Goal: Information Seeking & Learning: Check status

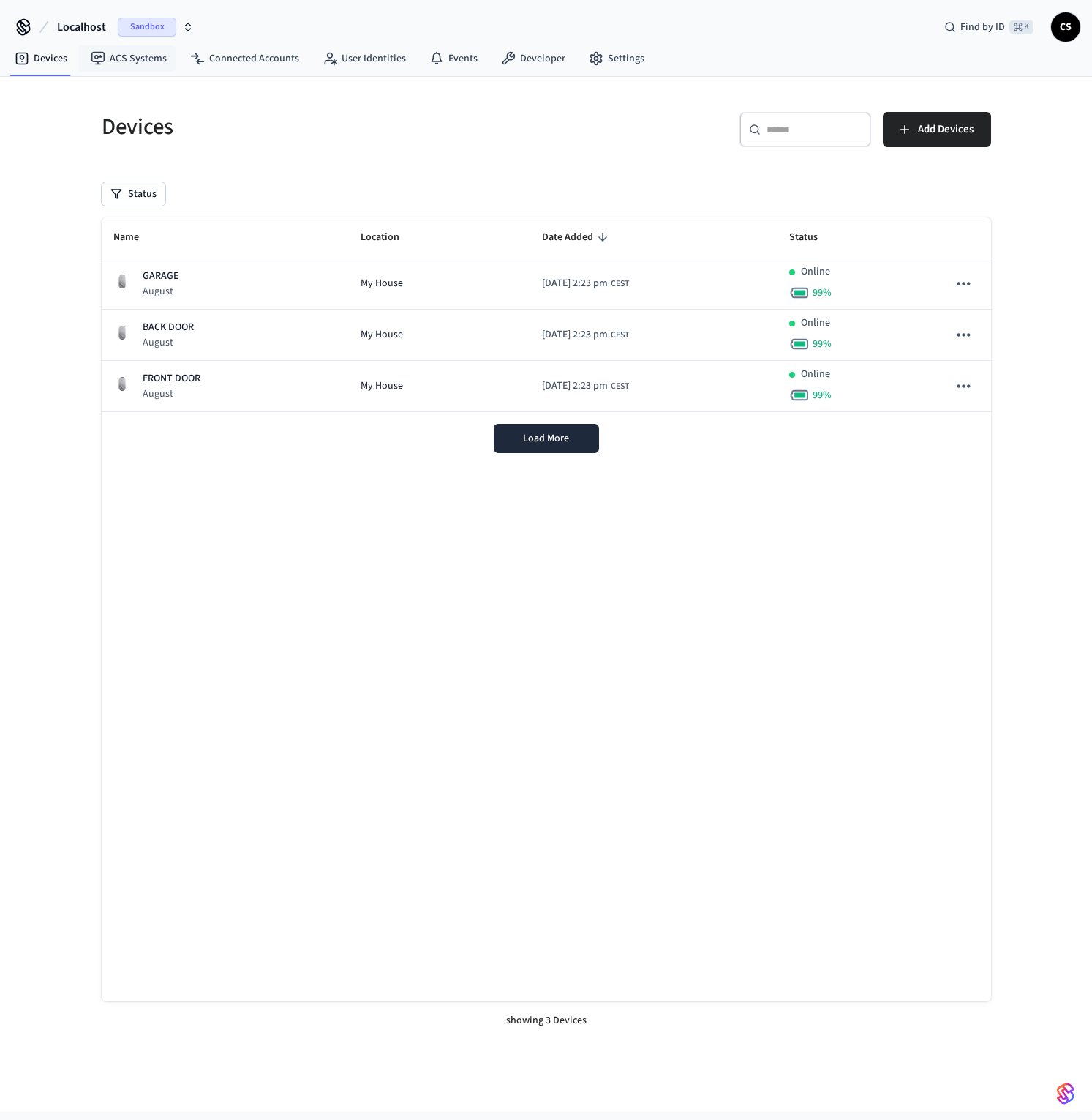
click at [89, 27] on span "Localhost" at bounding box center [81, 27] width 49 height 17
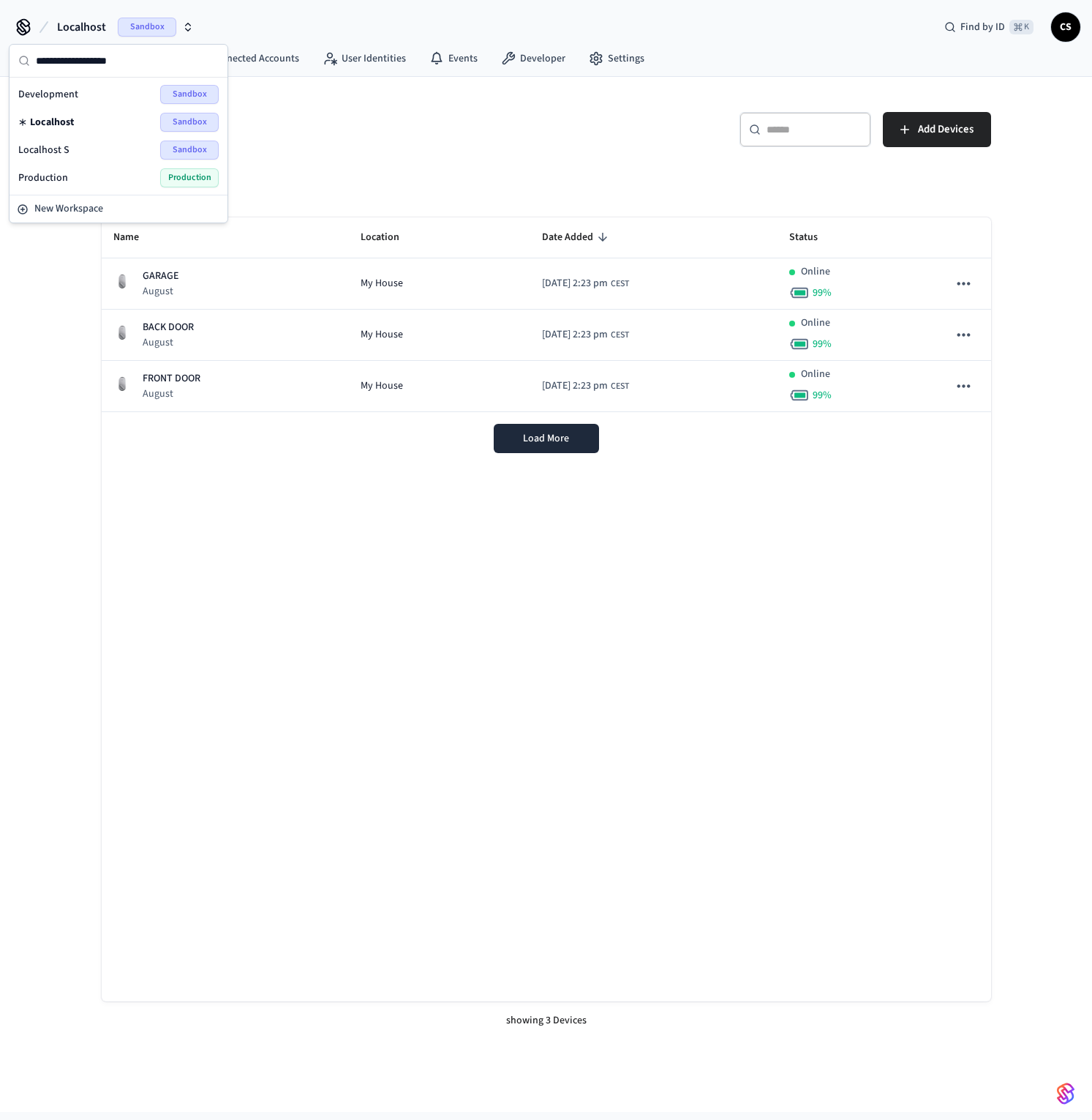
click at [49, 183] on span "Production" at bounding box center [43, 178] width 50 height 15
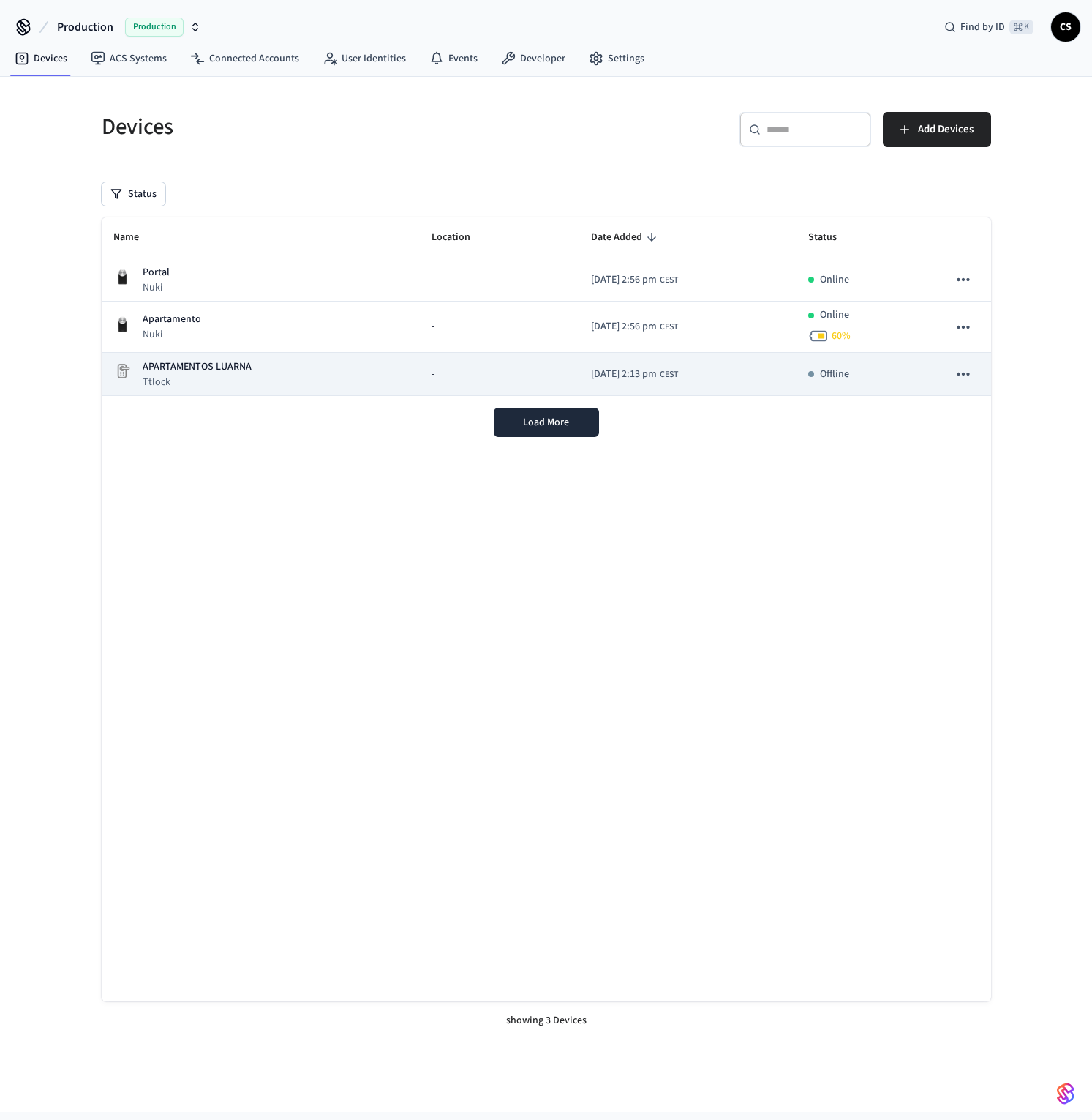
click at [196, 375] on p "Ttlock" at bounding box center [197, 381] width 109 height 15
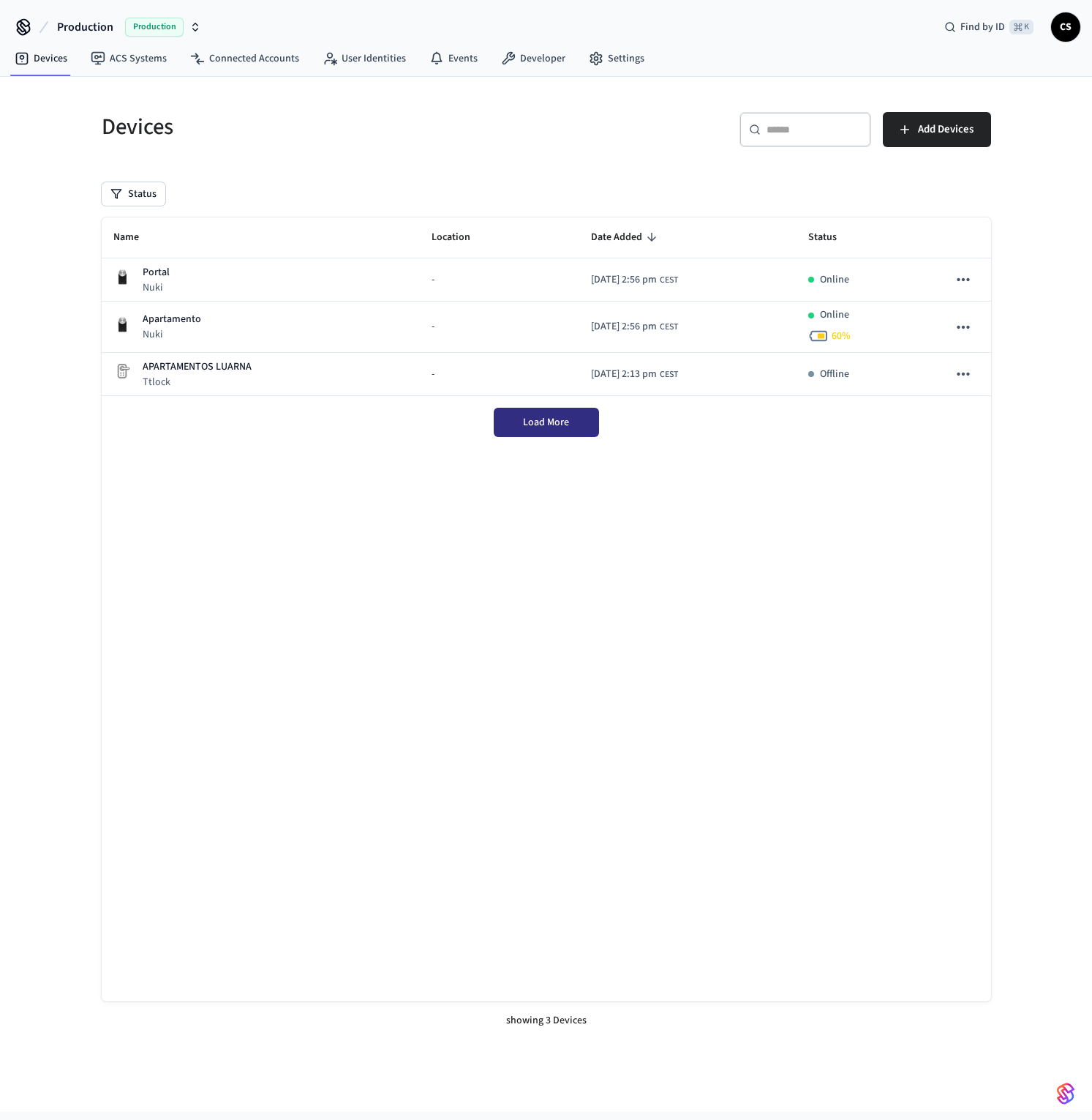
click at [585, 423] on button "Load More" at bounding box center [546, 422] width 105 height 29
click at [216, 56] on link "Connected Accounts" at bounding box center [245, 58] width 133 height 26
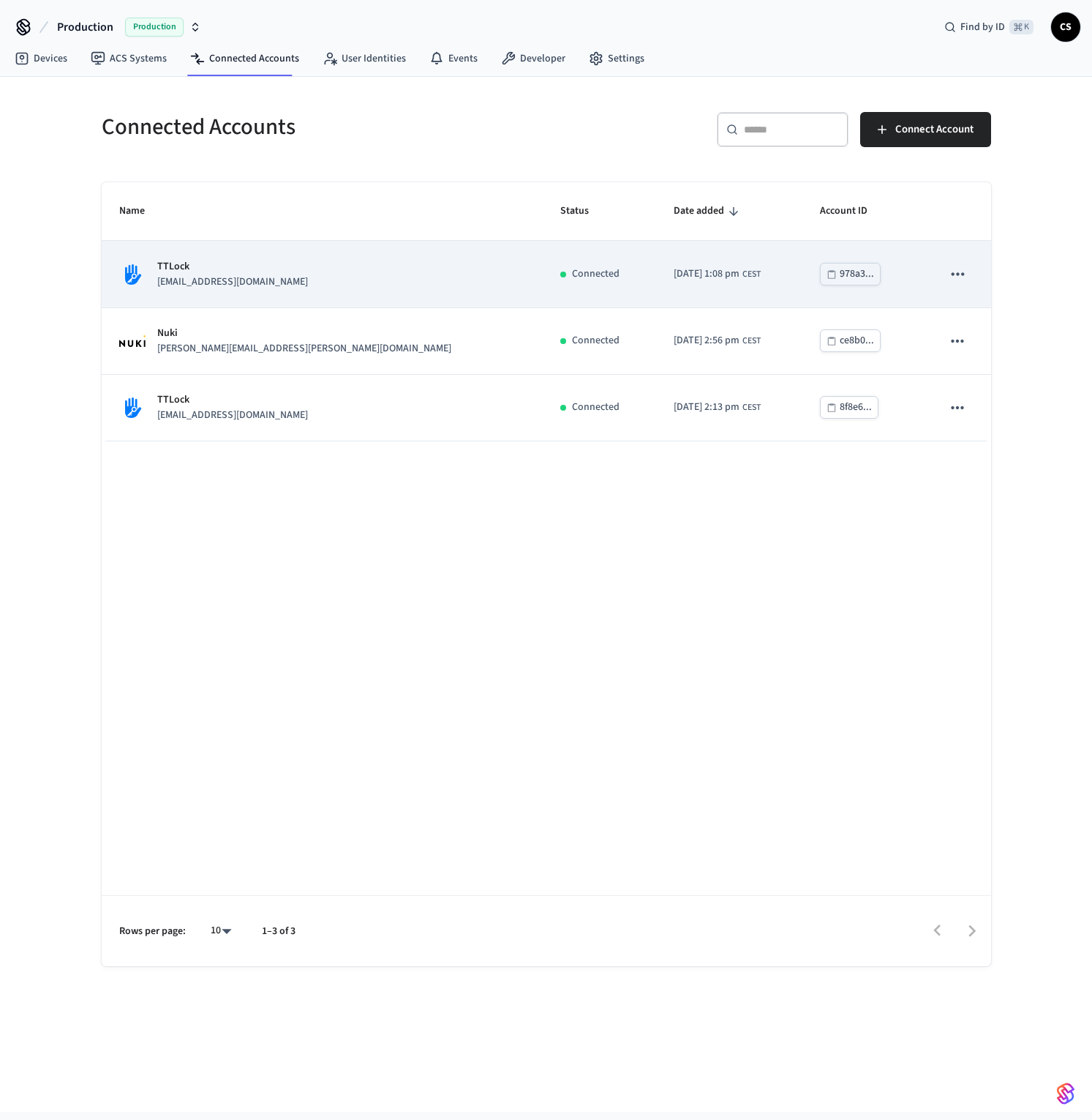
click at [291, 271] on div "TTLock [EMAIL_ADDRESS][DOMAIN_NAME]" at bounding box center [322, 274] width 406 height 31
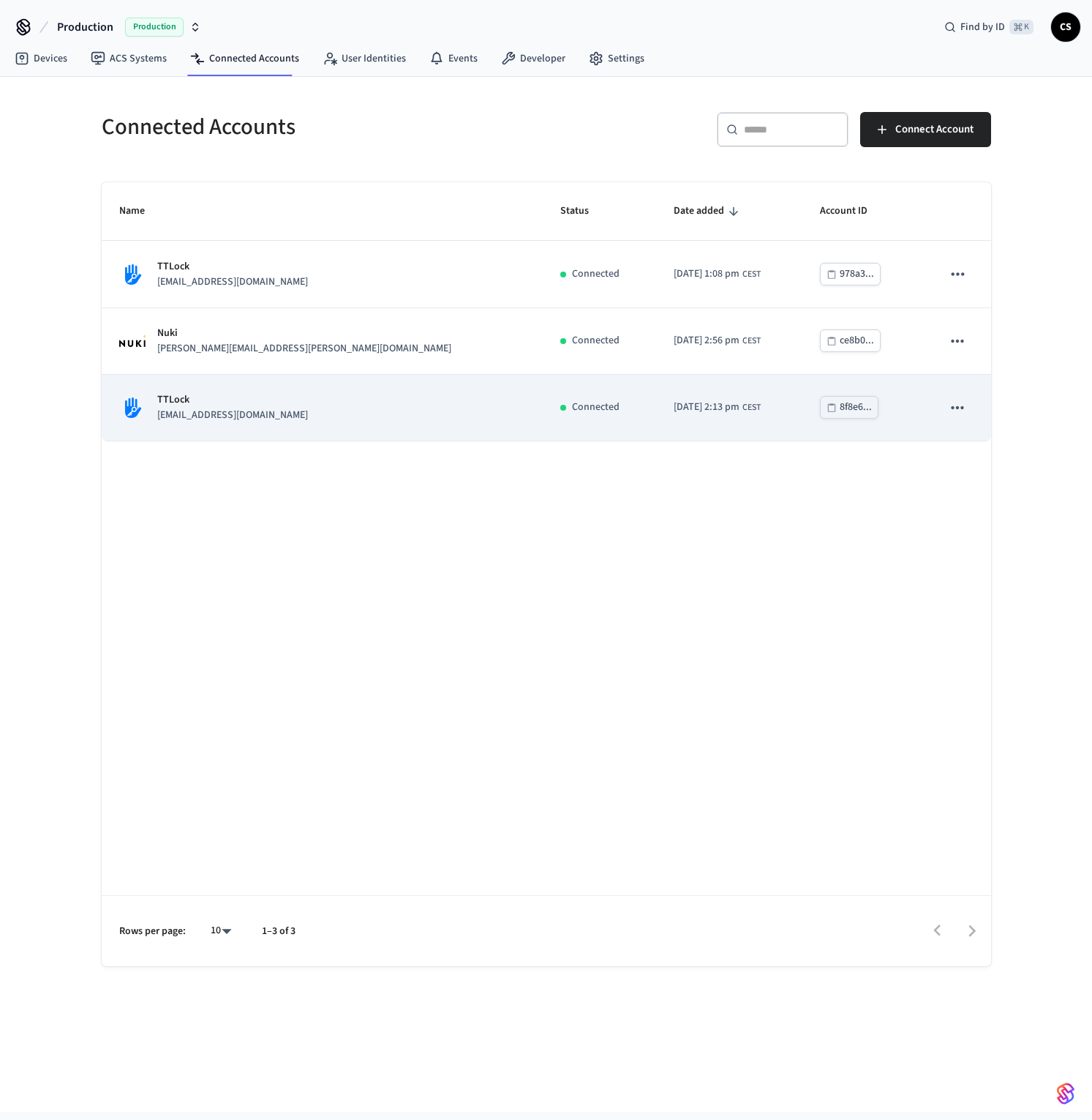
click at [292, 418] on div "TTLock [EMAIL_ADDRESS][DOMAIN_NAME]" at bounding box center [322, 408] width 406 height 31
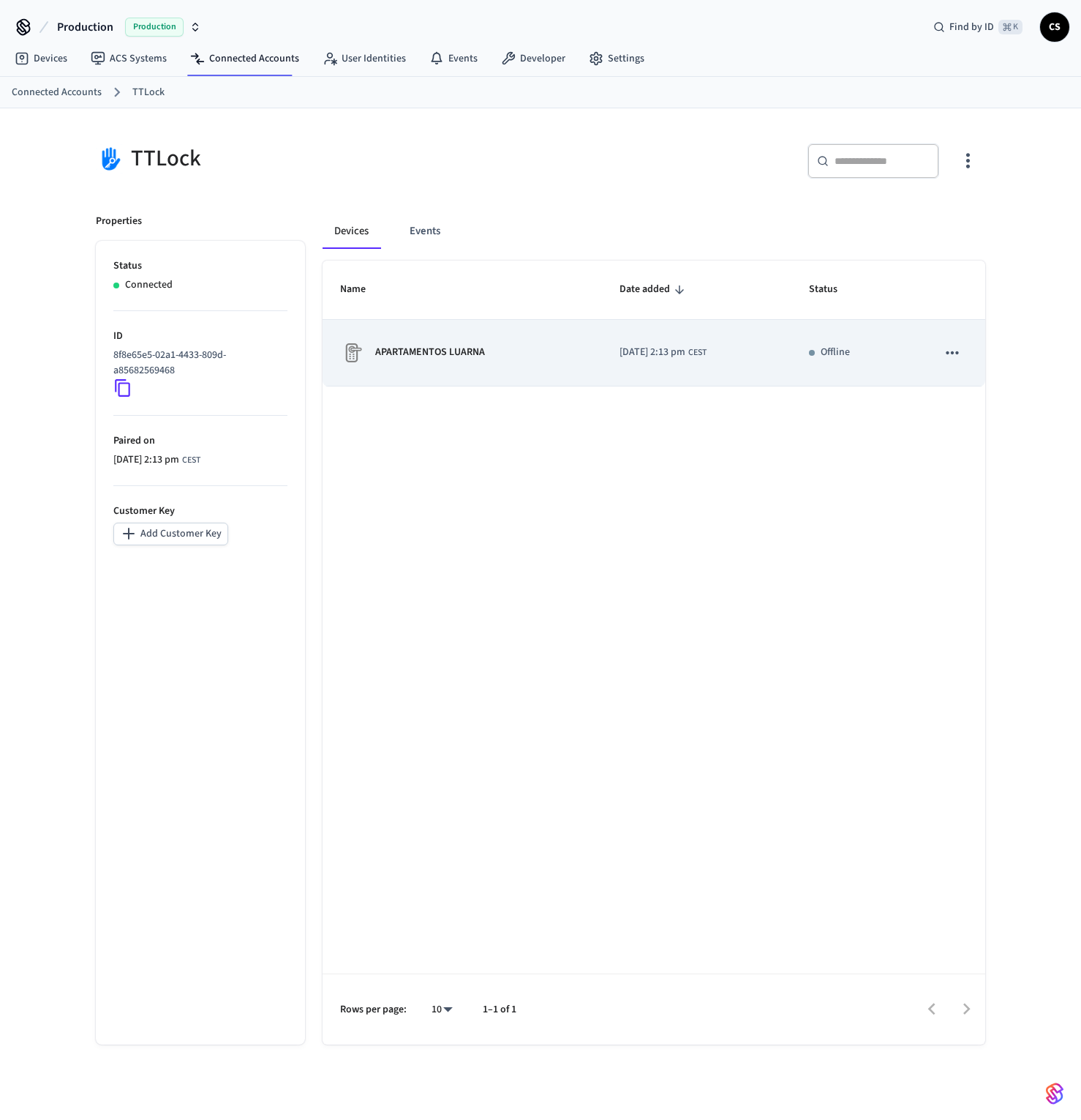
click at [497, 366] on td "APARTAMENTOS LUARNA" at bounding box center [463, 353] width 280 height 66
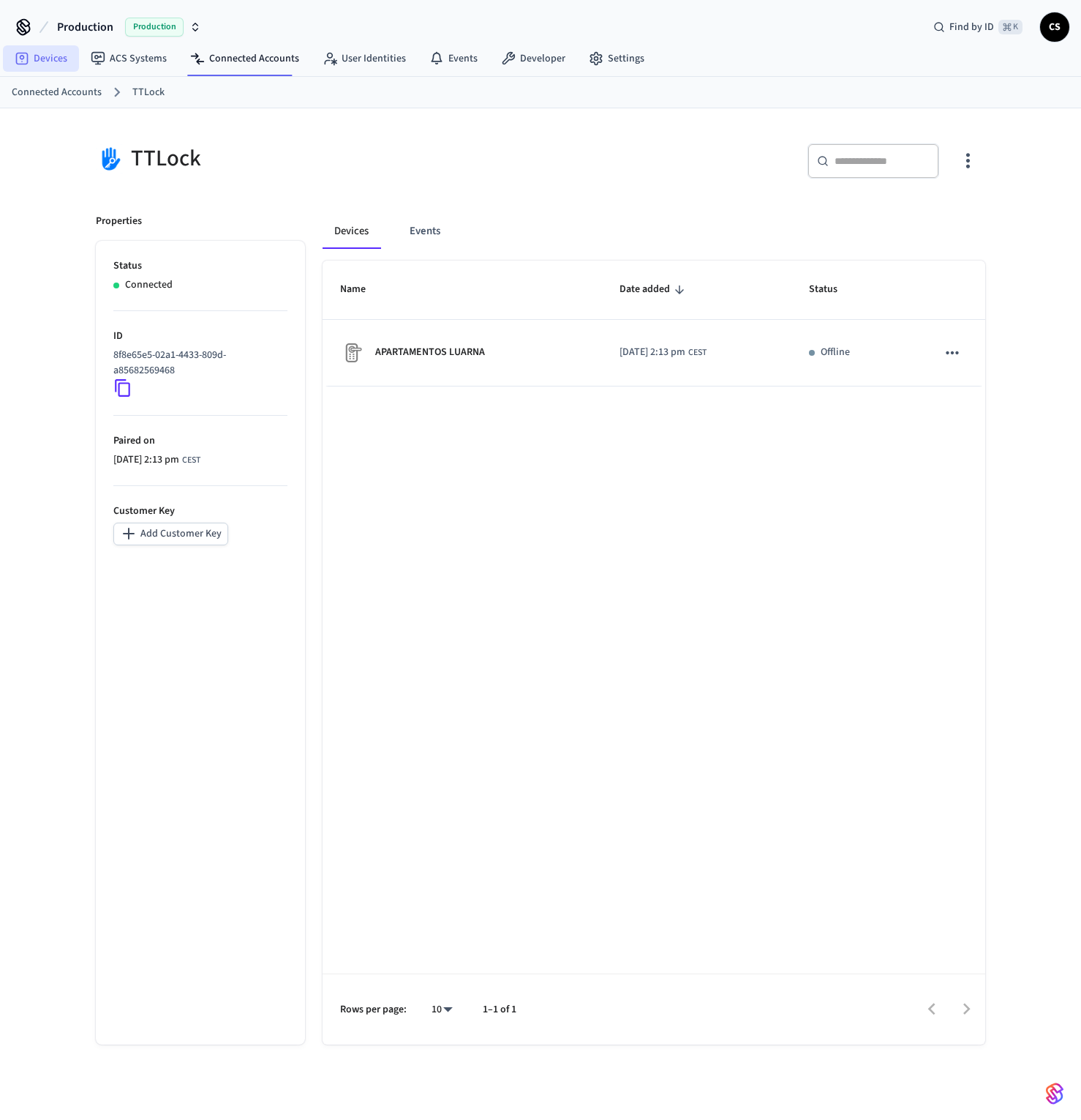
click at [36, 58] on link "Devices" at bounding box center [41, 58] width 76 height 26
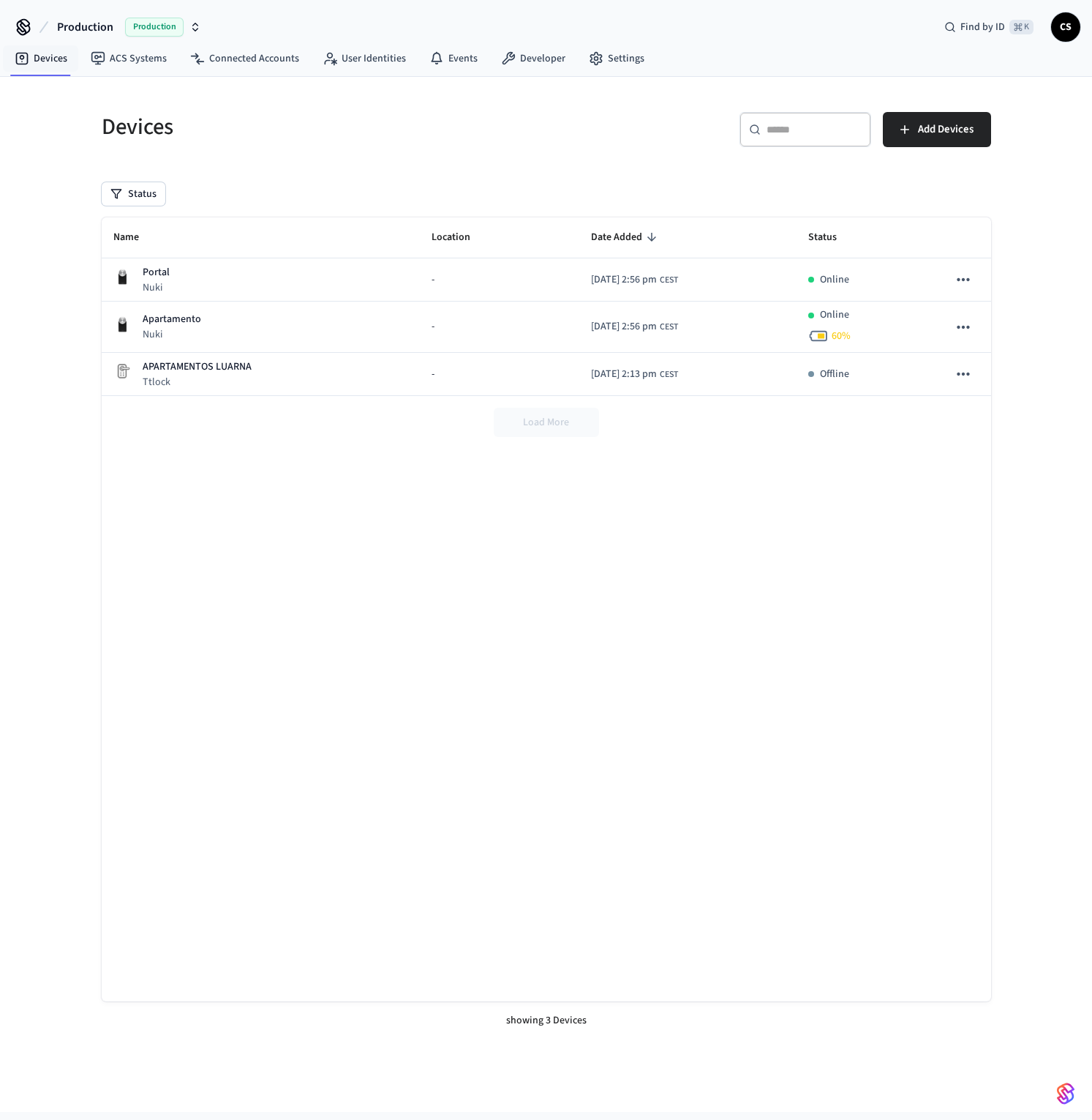
click at [584, 547] on div "Name Location Date Added Status Portal Nuki - [DATE] 2:56 pm CEST Online Aparta…" at bounding box center [546, 609] width 890 height 784
click at [281, 473] on div "Name Location Date Added Status Portal Nuki - [DATE] 2:56 pm CEST Online Aparta…" at bounding box center [546, 609] width 890 height 784
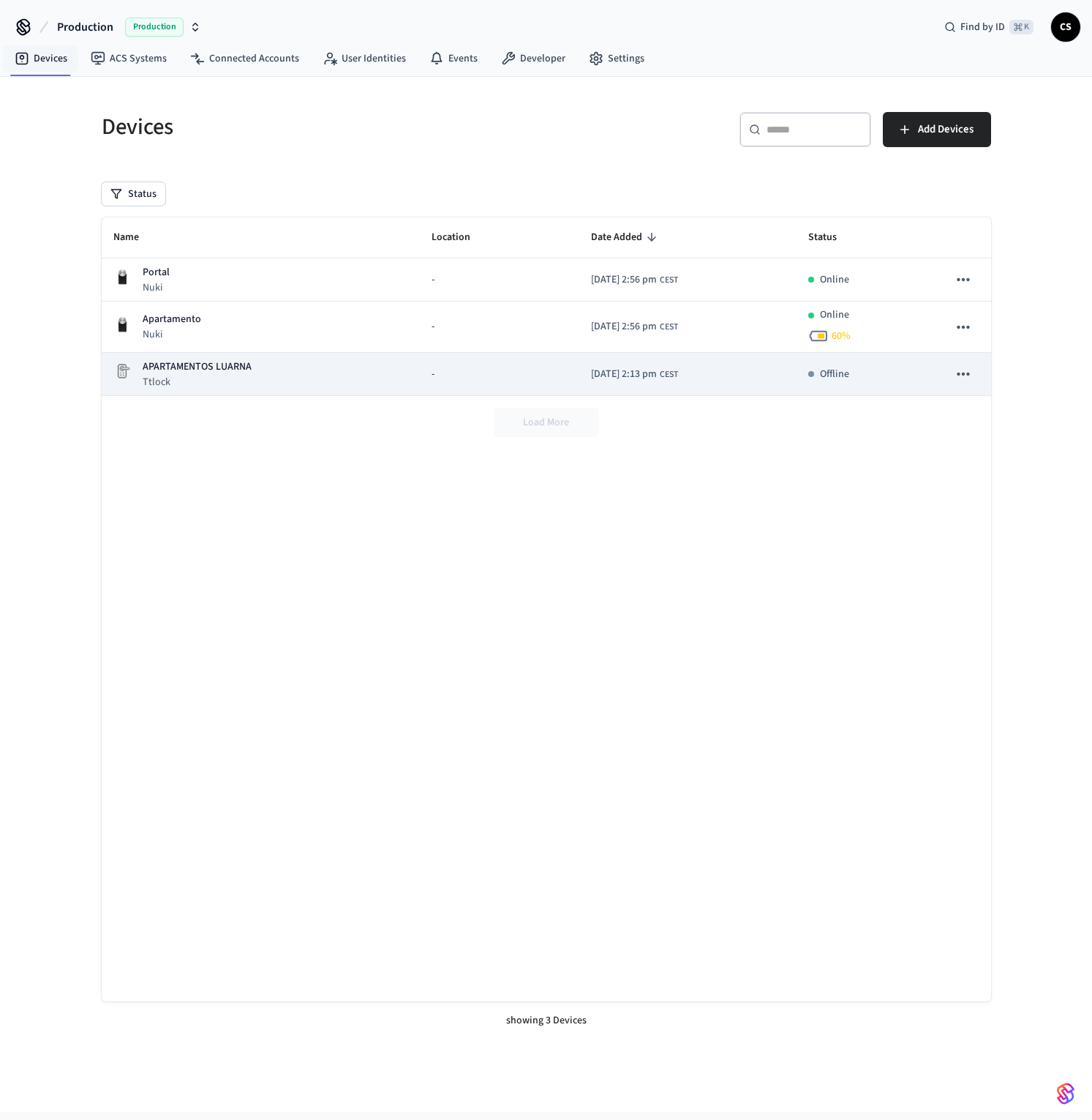
click at [313, 380] on div "APARTAMENTOS LUARNA Ttlock" at bounding box center [261, 374] width 295 height 30
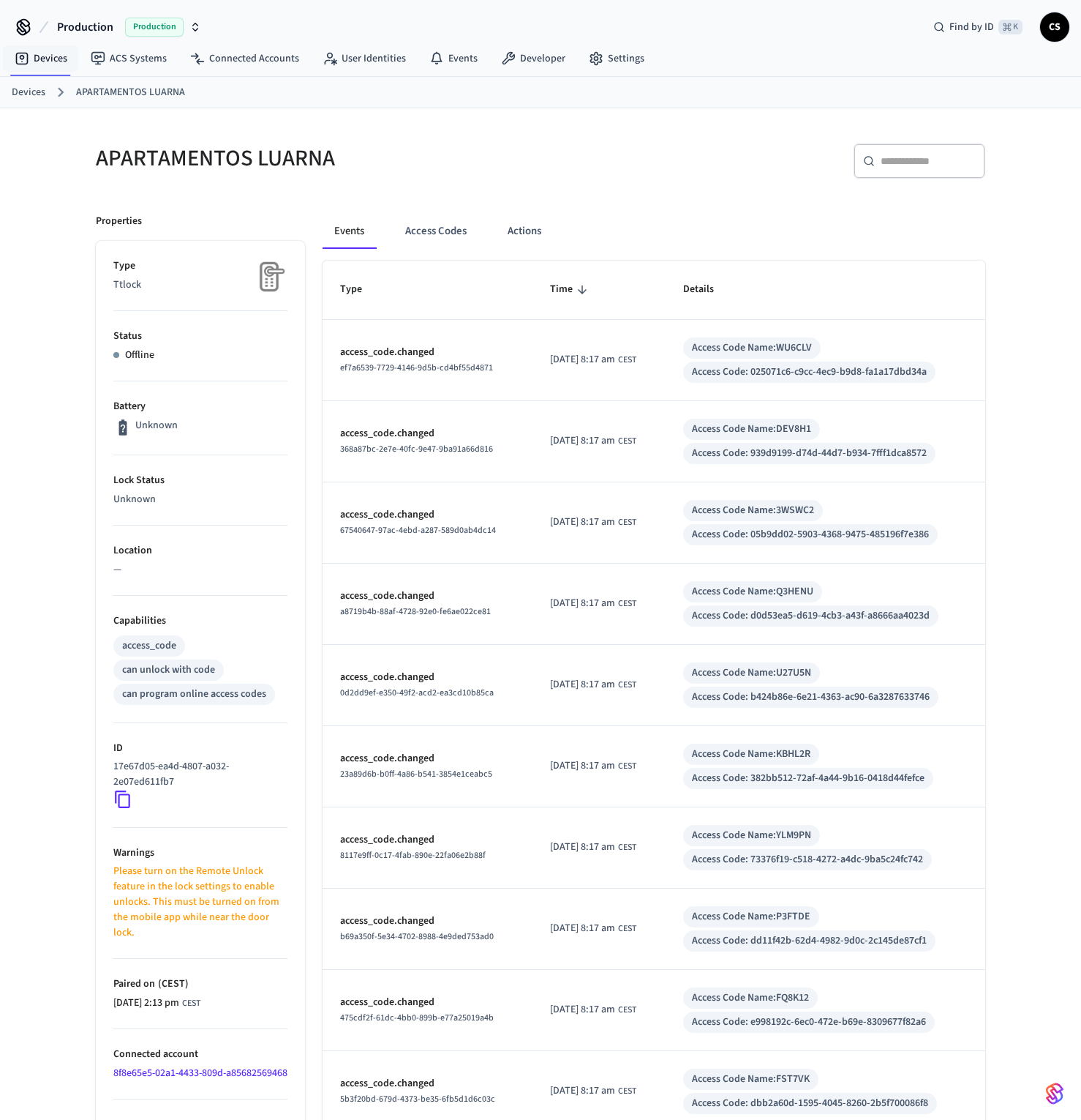
click at [26, 92] on link "Devices" at bounding box center [28, 92] width 34 height 15
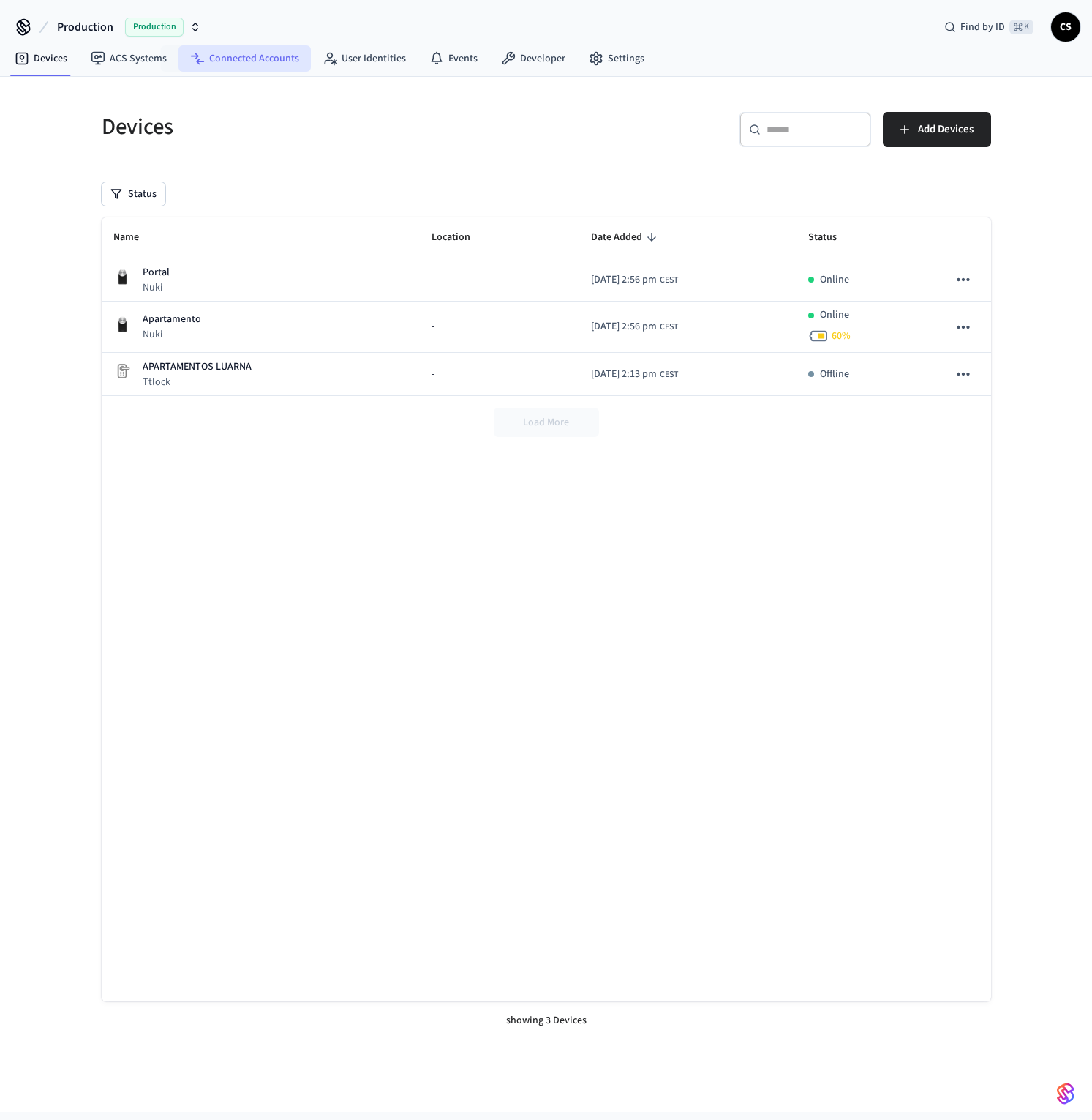
click at [259, 58] on link "Connected Accounts" at bounding box center [245, 58] width 133 height 26
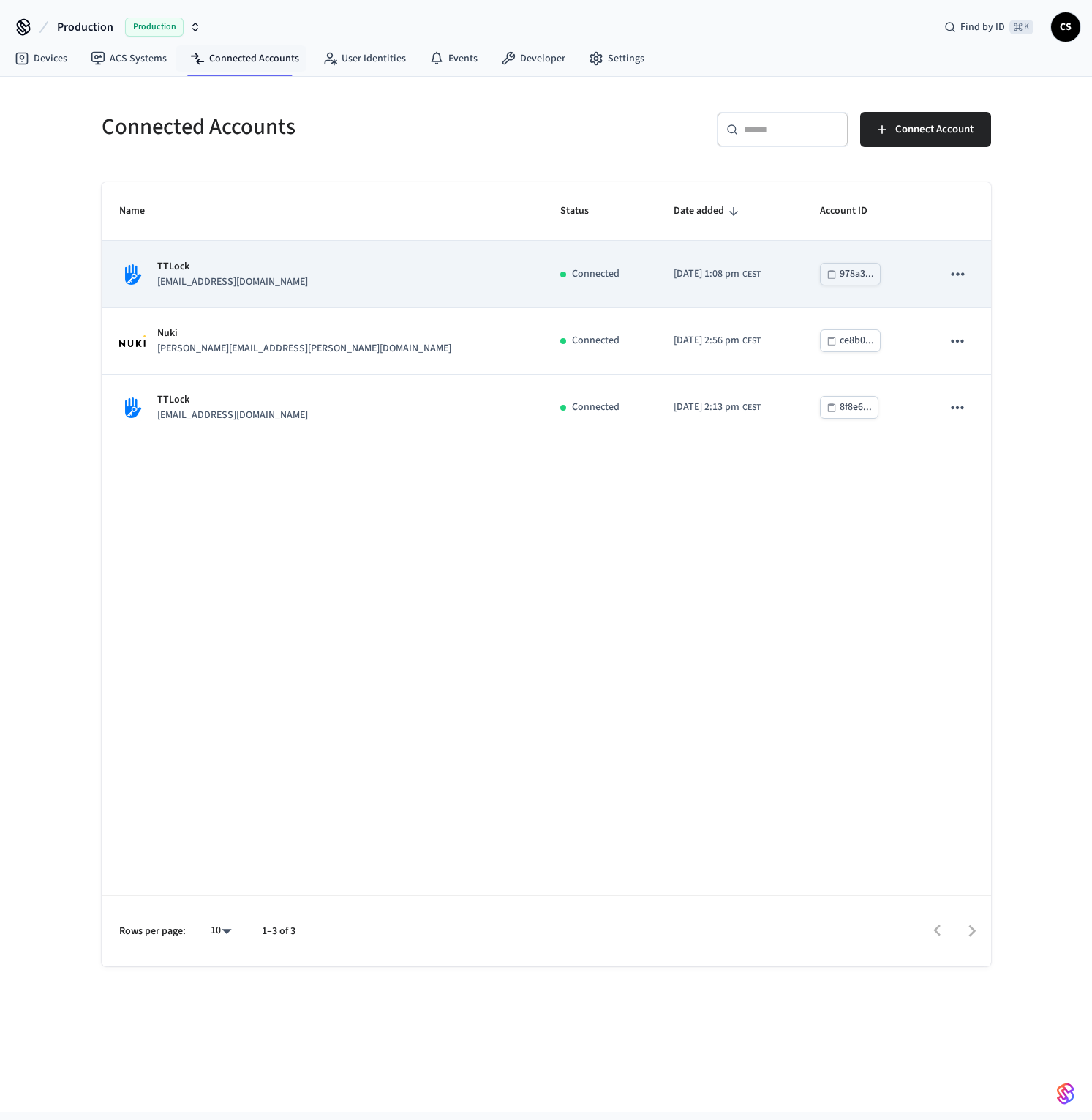
click at [840, 272] on div "978a3..." at bounding box center [857, 273] width 35 height 18
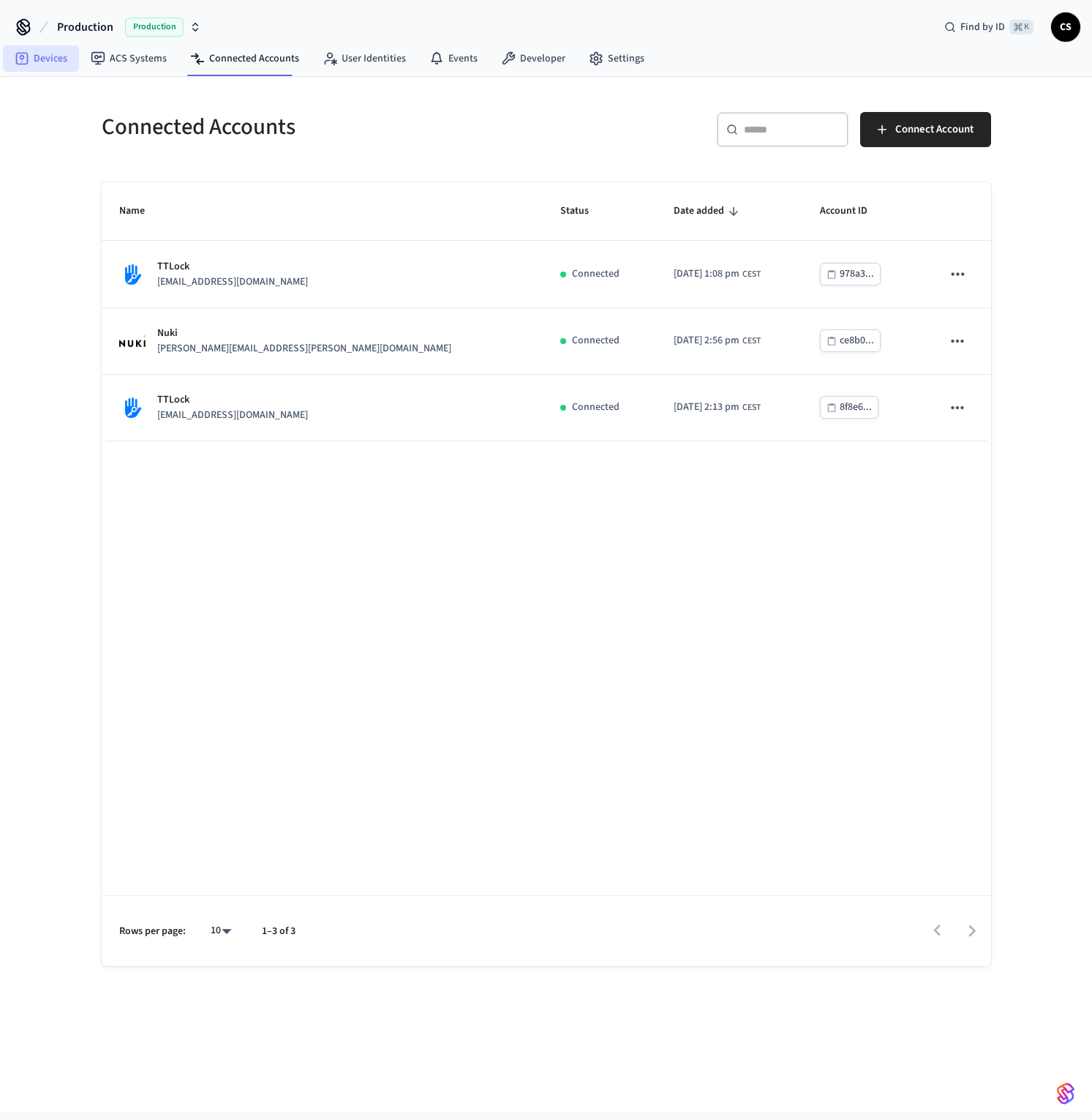
click at [49, 54] on link "Devices" at bounding box center [41, 58] width 76 height 26
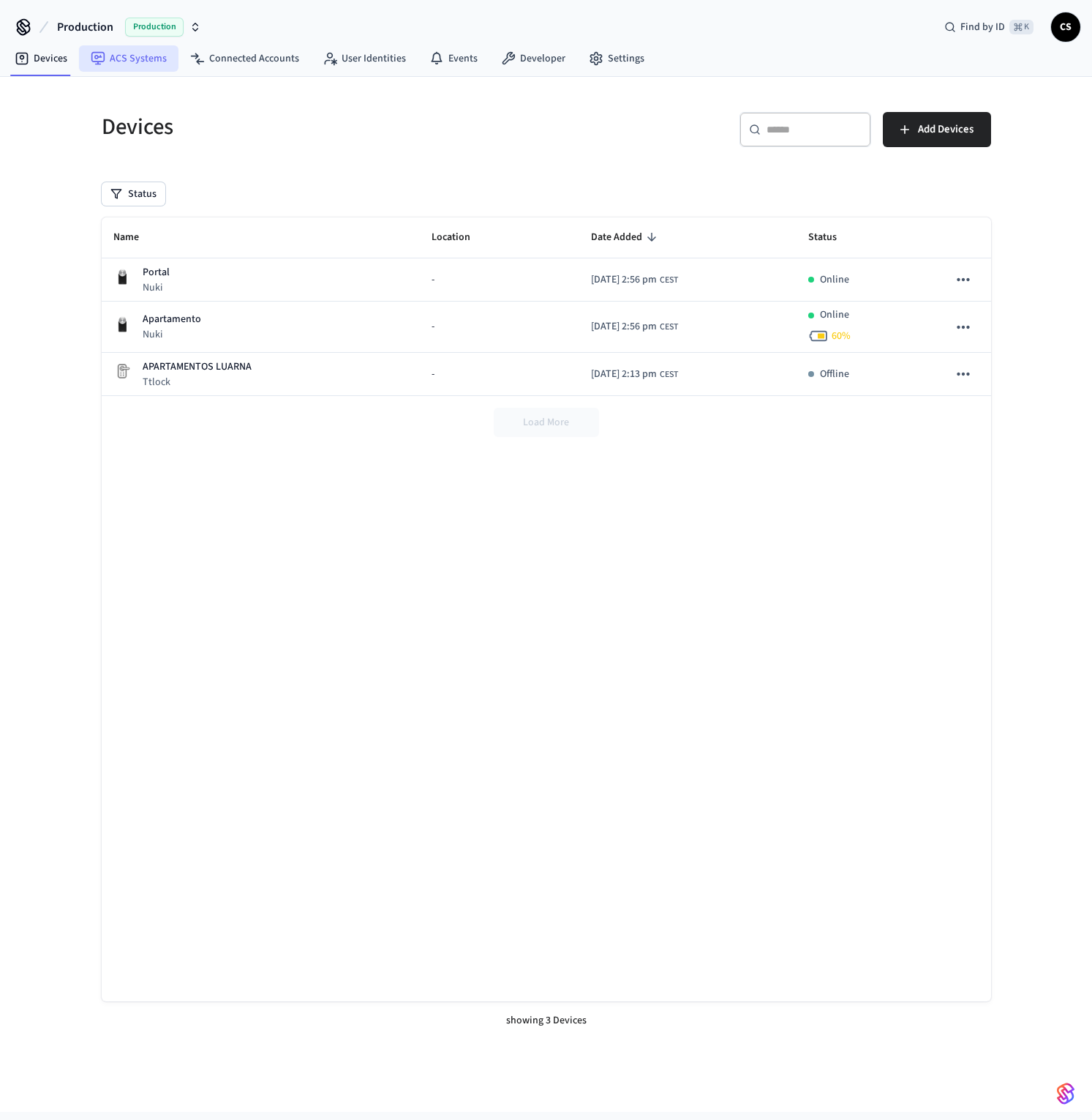
click at [130, 59] on link "ACS Systems" at bounding box center [129, 58] width 99 height 26
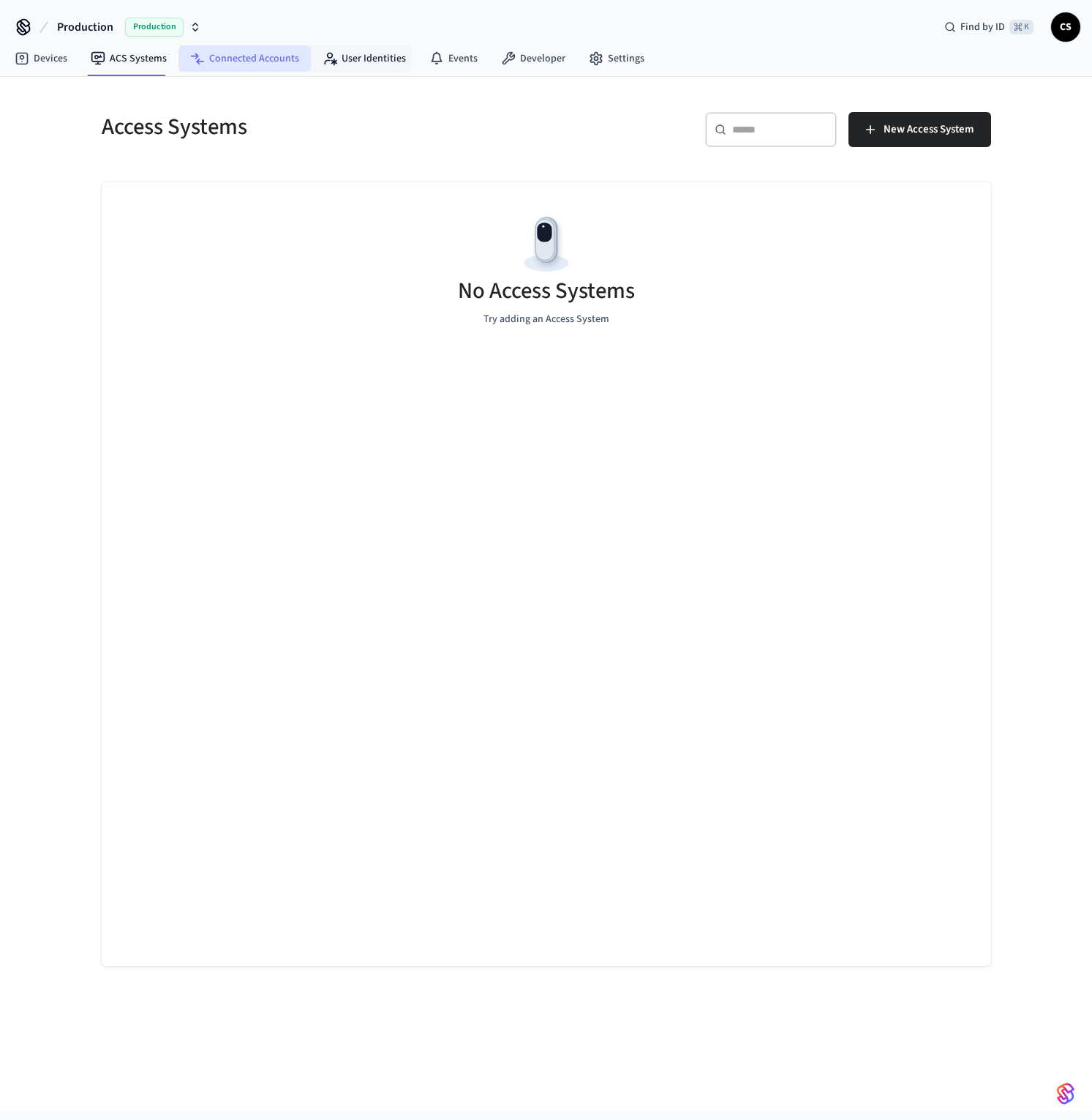
click at [272, 58] on link "Connected Accounts" at bounding box center [245, 58] width 133 height 26
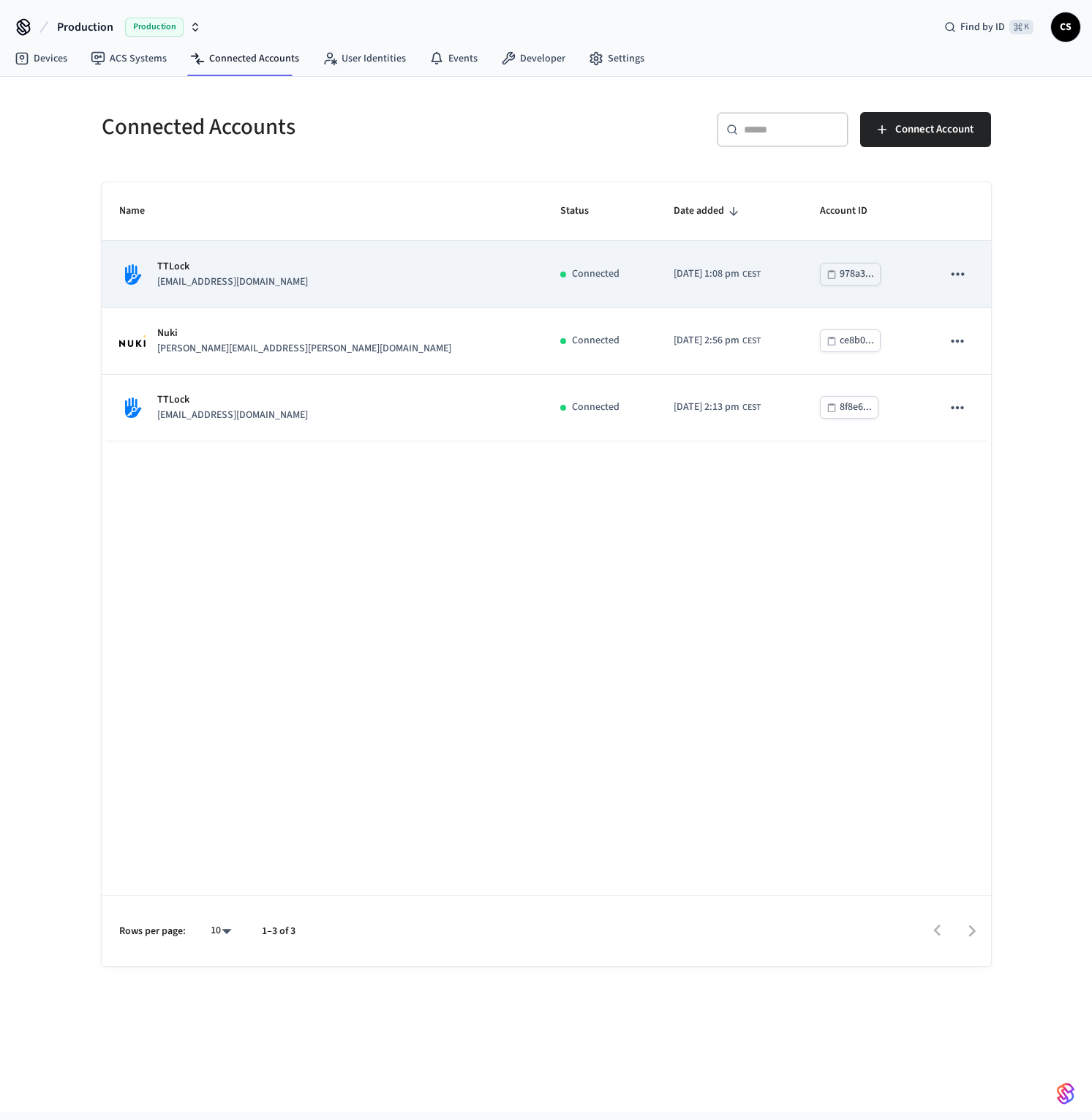
click at [205, 283] on p "[EMAIL_ADDRESS][DOMAIN_NAME]" at bounding box center [232, 281] width 151 height 15
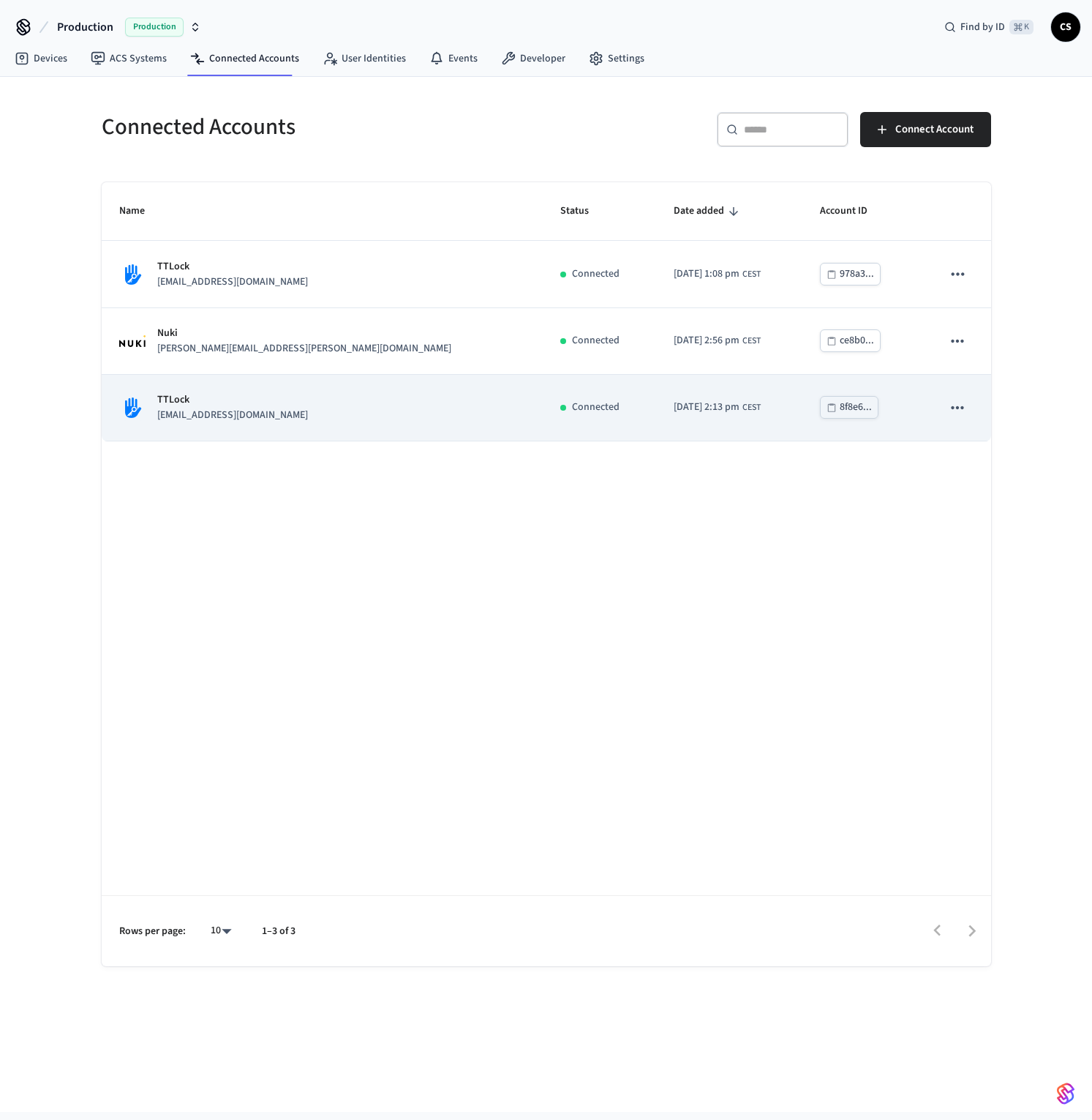
click at [242, 427] on td "TTLock [EMAIL_ADDRESS][DOMAIN_NAME]" at bounding box center [322, 408] width 441 height 66
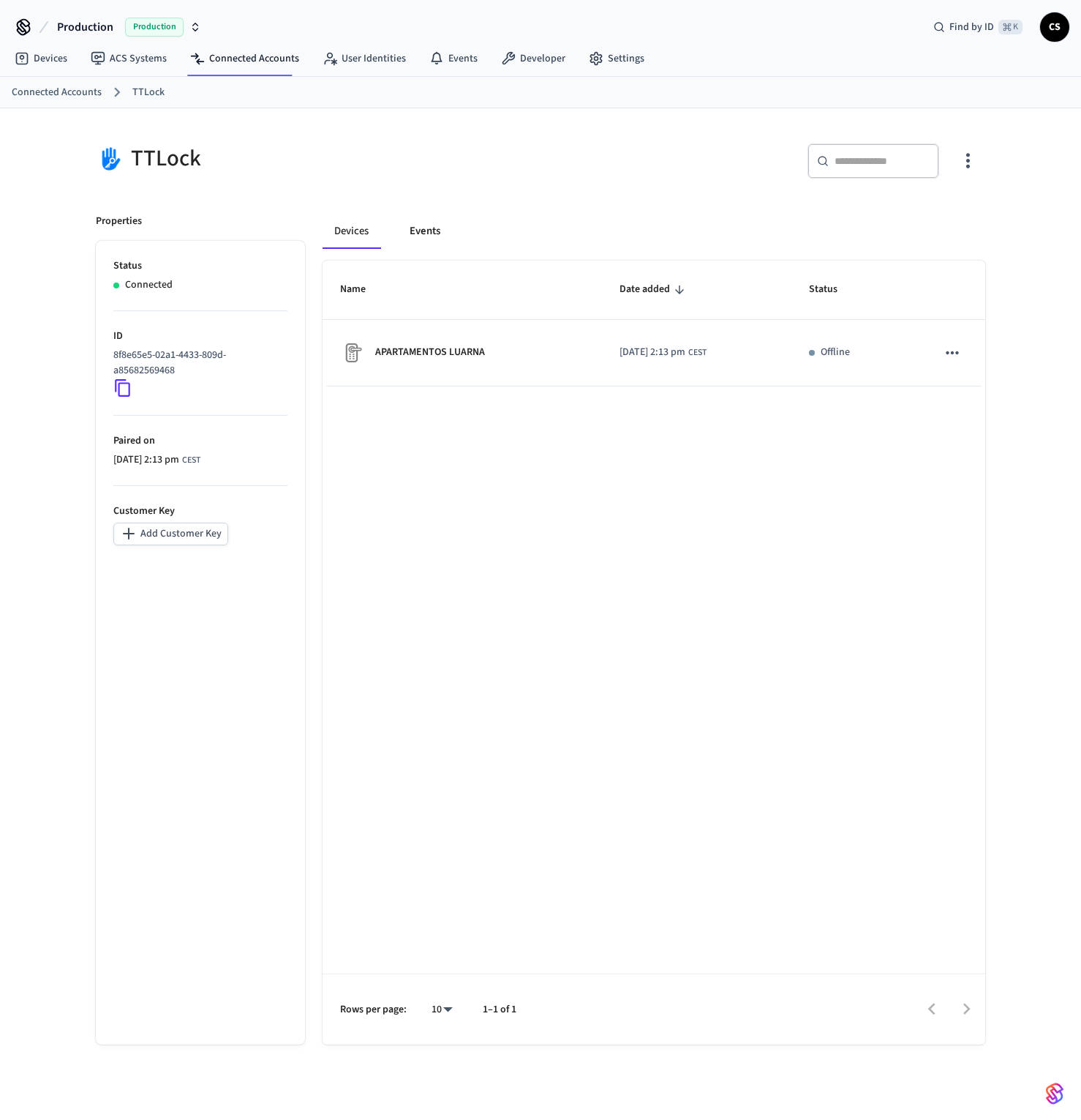
click at [436, 227] on button "Events" at bounding box center [425, 231] width 54 height 35
click at [356, 225] on button "Devices" at bounding box center [352, 231] width 59 height 35
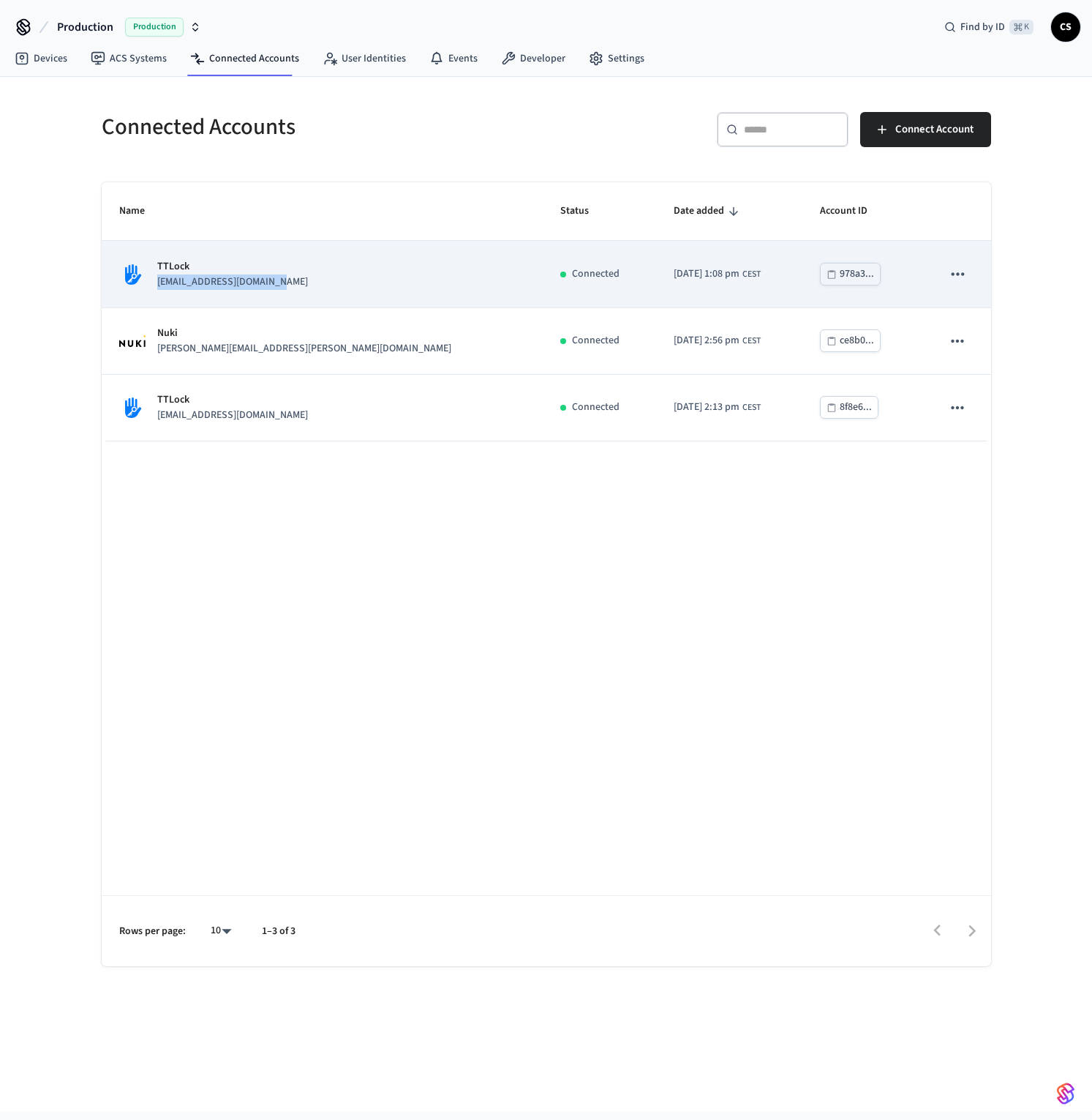
drag, startPoint x: 283, startPoint y: 282, endPoint x: 157, endPoint y: 284, distance: 126.0
click at [157, 284] on div "TTLock [EMAIL_ADDRESS][DOMAIN_NAME]" at bounding box center [322, 274] width 406 height 31
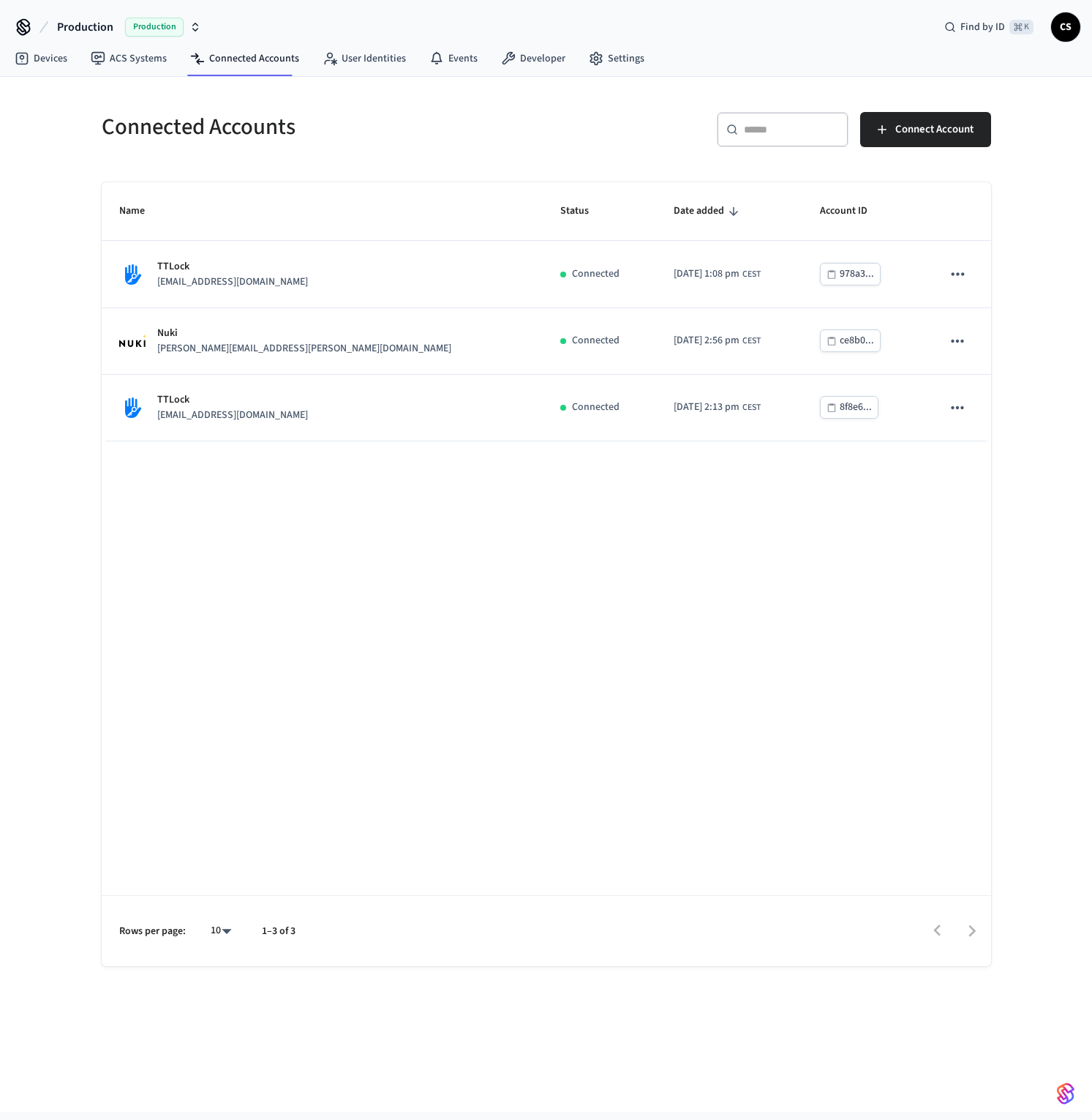
click at [715, 537] on div "Name Status Date added Account ID TTLock [EMAIL_ADDRESS][DOMAIN_NAME] Connected…" at bounding box center [546, 574] width 890 height 784
click at [569, 146] on div "​ ​ Connect Account" at bounding box center [773, 135] width 436 height 47
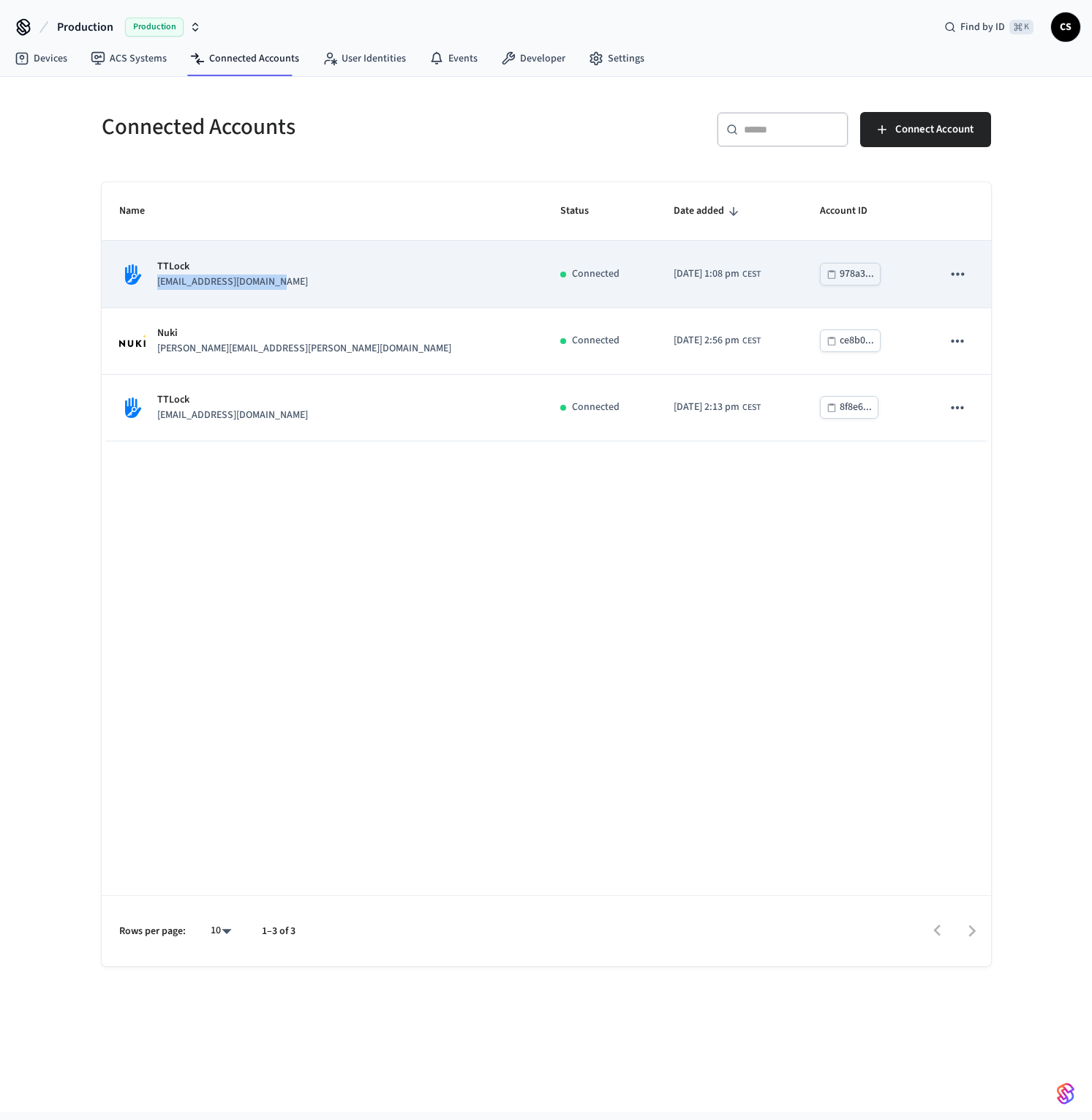
drag, startPoint x: 284, startPoint y: 288, endPoint x: 152, endPoint y: 287, distance: 132.0
click at [152, 287] on div "TTLock [EMAIL_ADDRESS][DOMAIN_NAME]" at bounding box center [322, 274] width 406 height 31
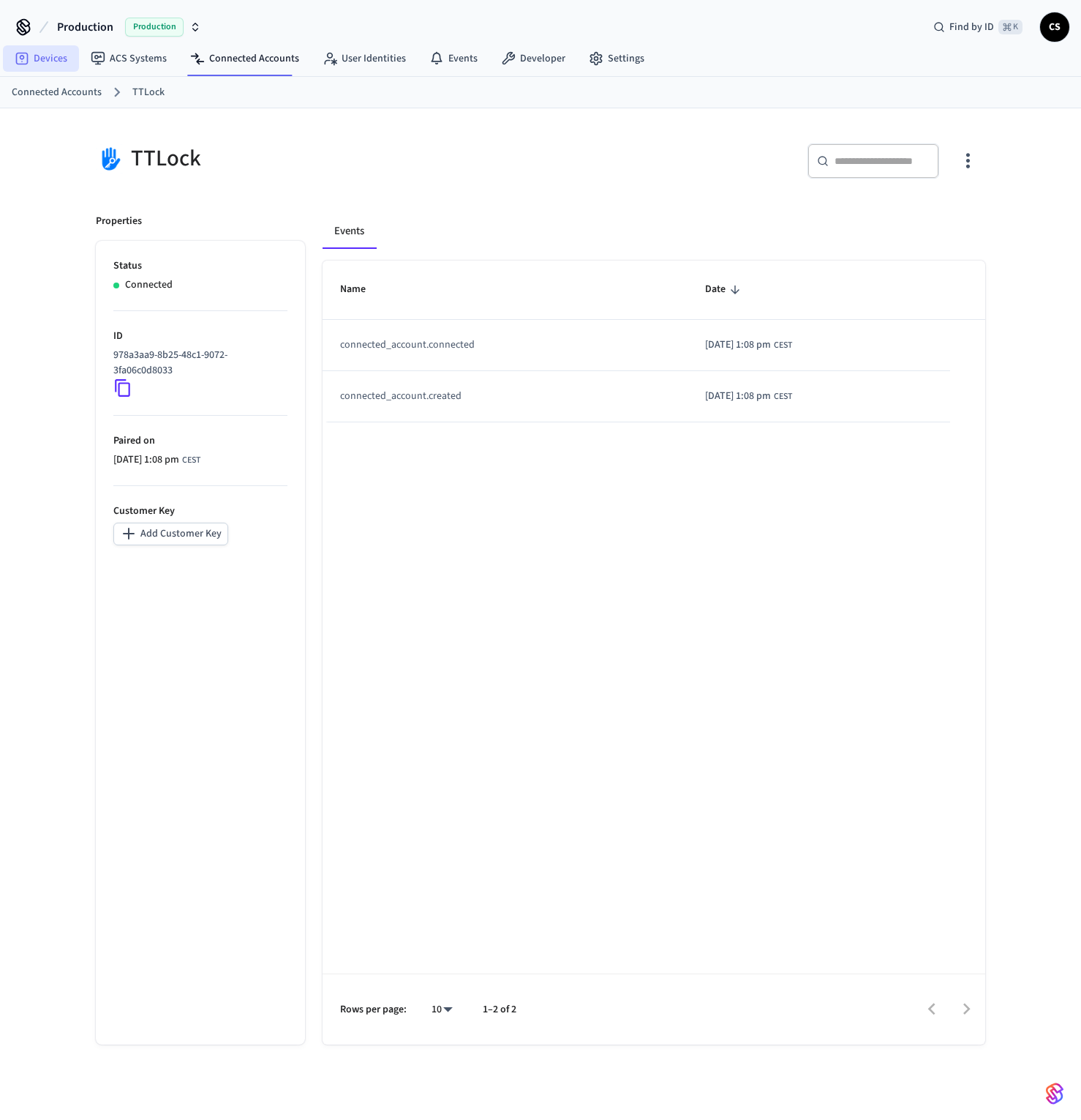
click at [41, 65] on link "Devices" at bounding box center [41, 58] width 76 height 26
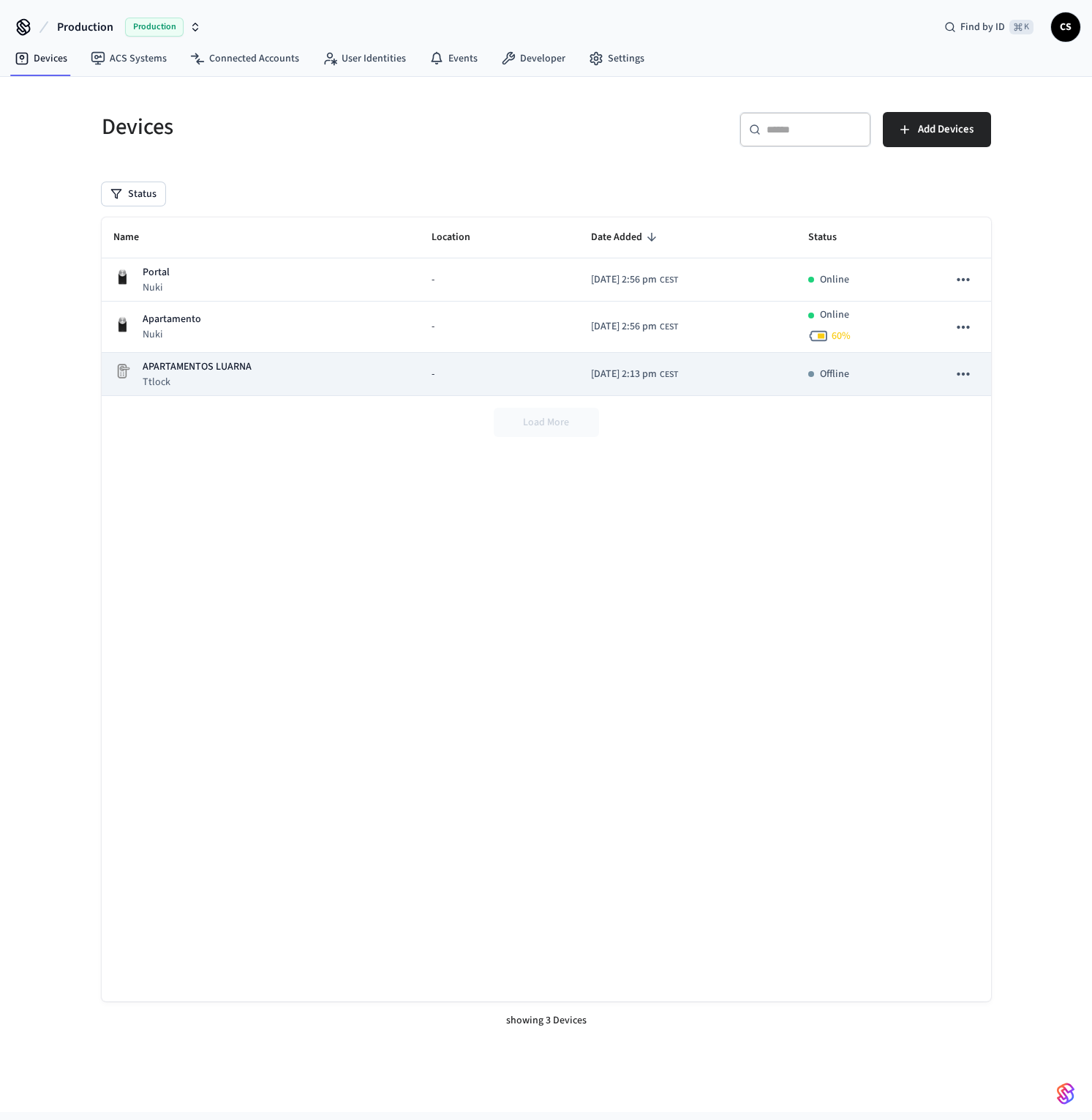
click at [242, 387] on p "Ttlock" at bounding box center [197, 381] width 109 height 15
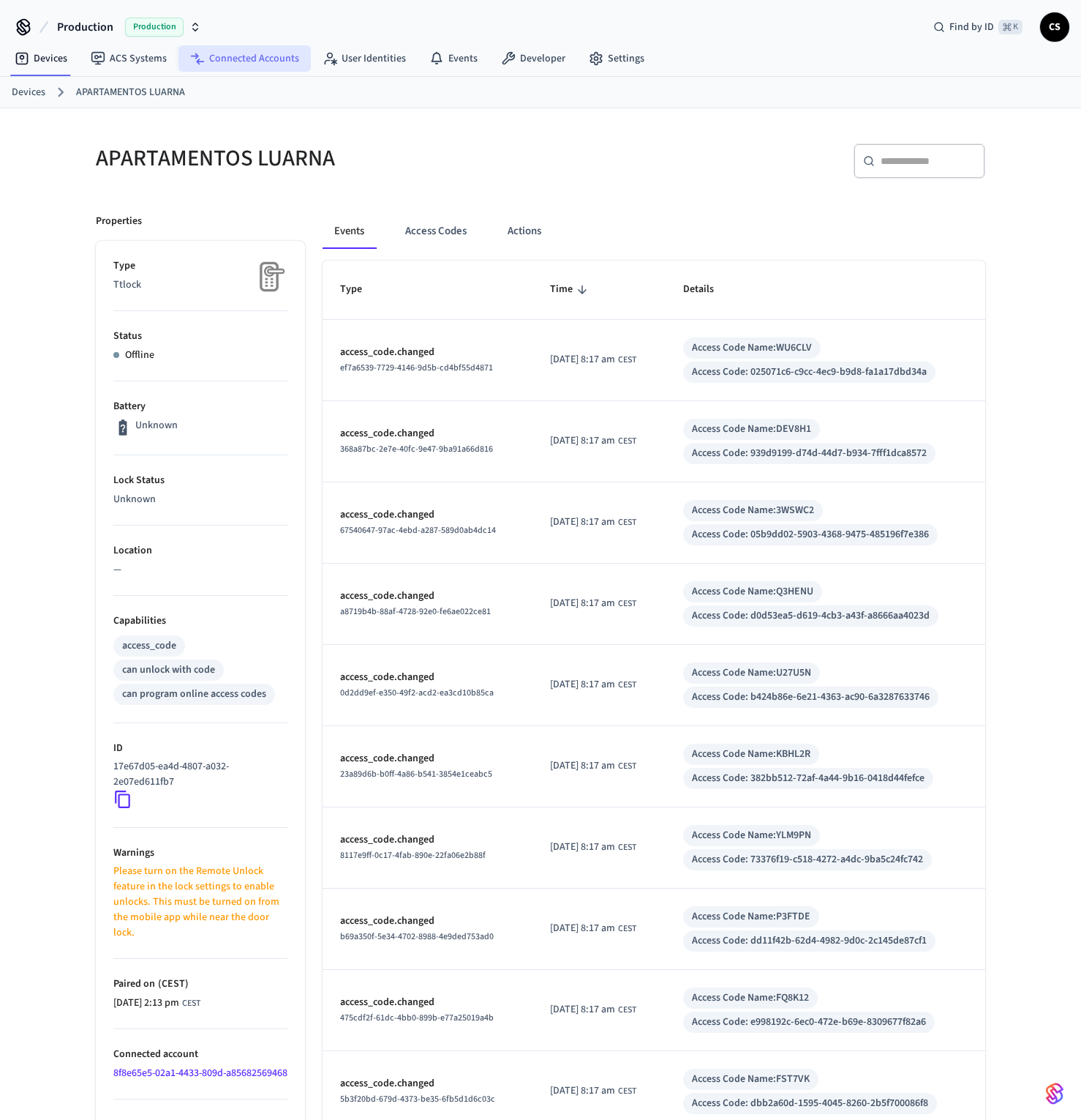
click at [265, 62] on link "Connected Accounts" at bounding box center [245, 58] width 133 height 26
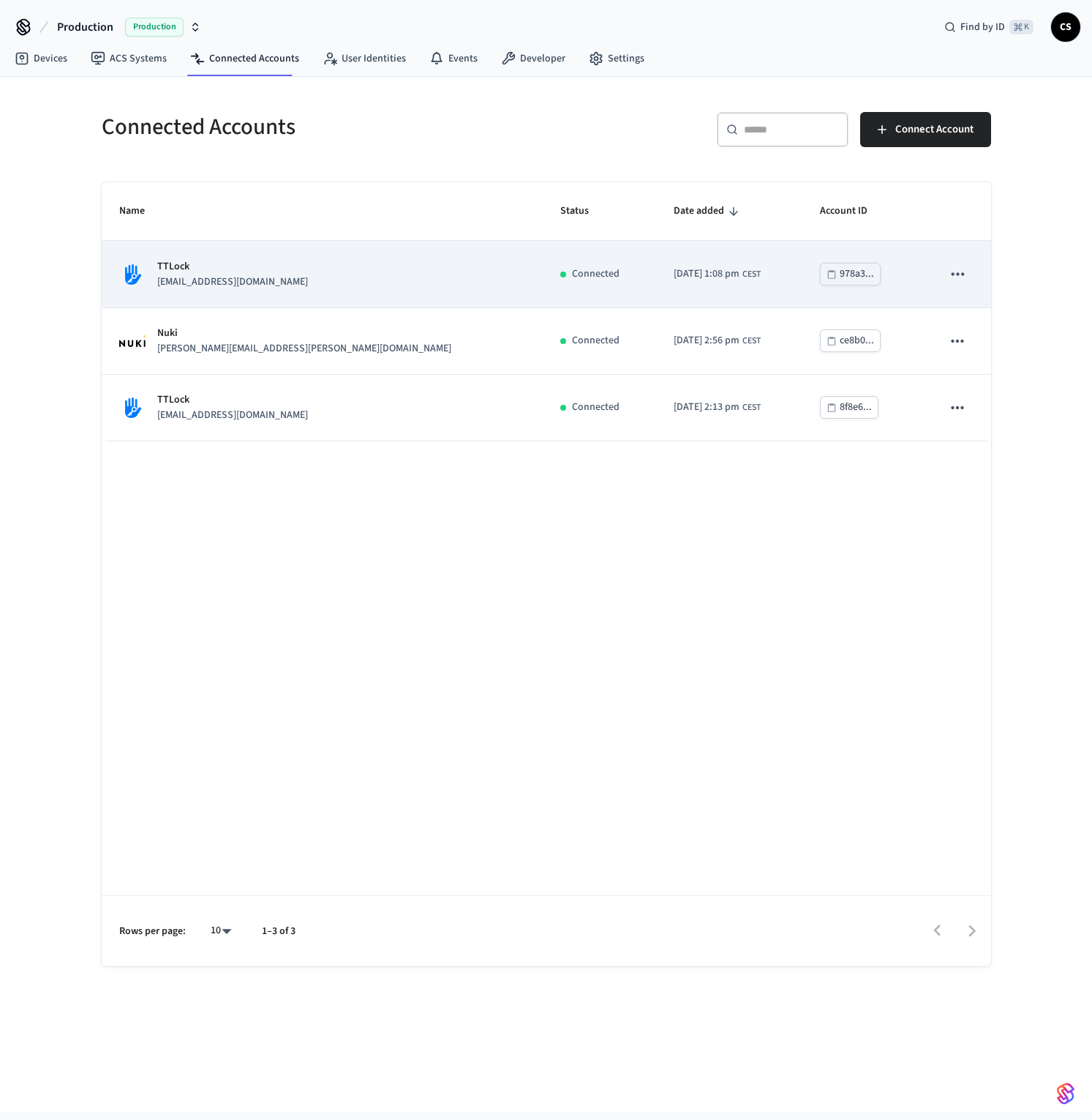
click at [253, 286] on p "[EMAIL_ADDRESS][DOMAIN_NAME]" at bounding box center [232, 281] width 151 height 15
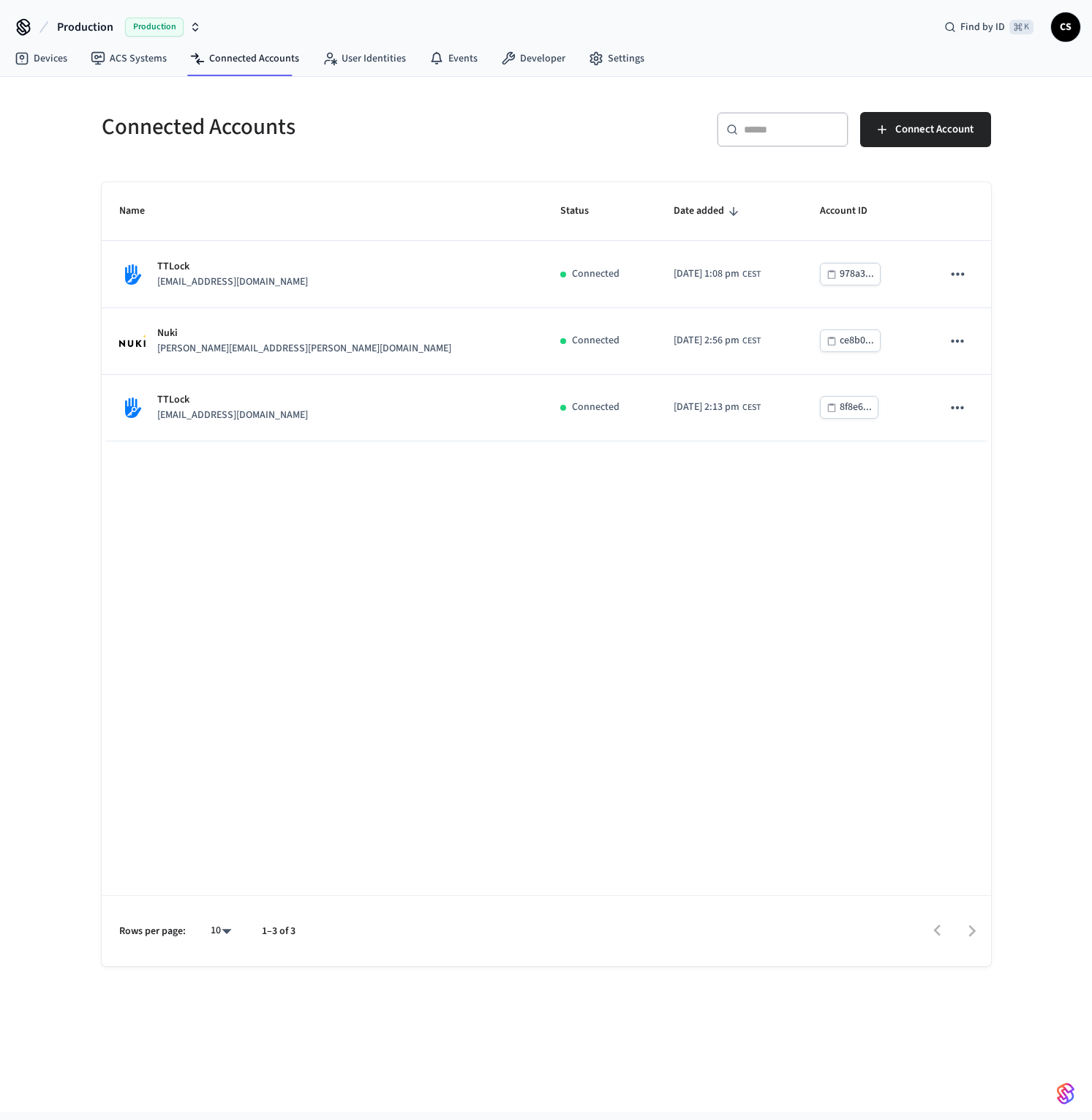
click at [717, 643] on div "Name Status Date added Account ID TTLock [EMAIL_ADDRESS][DOMAIN_NAME] Connected…" at bounding box center [546, 574] width 890 height 784
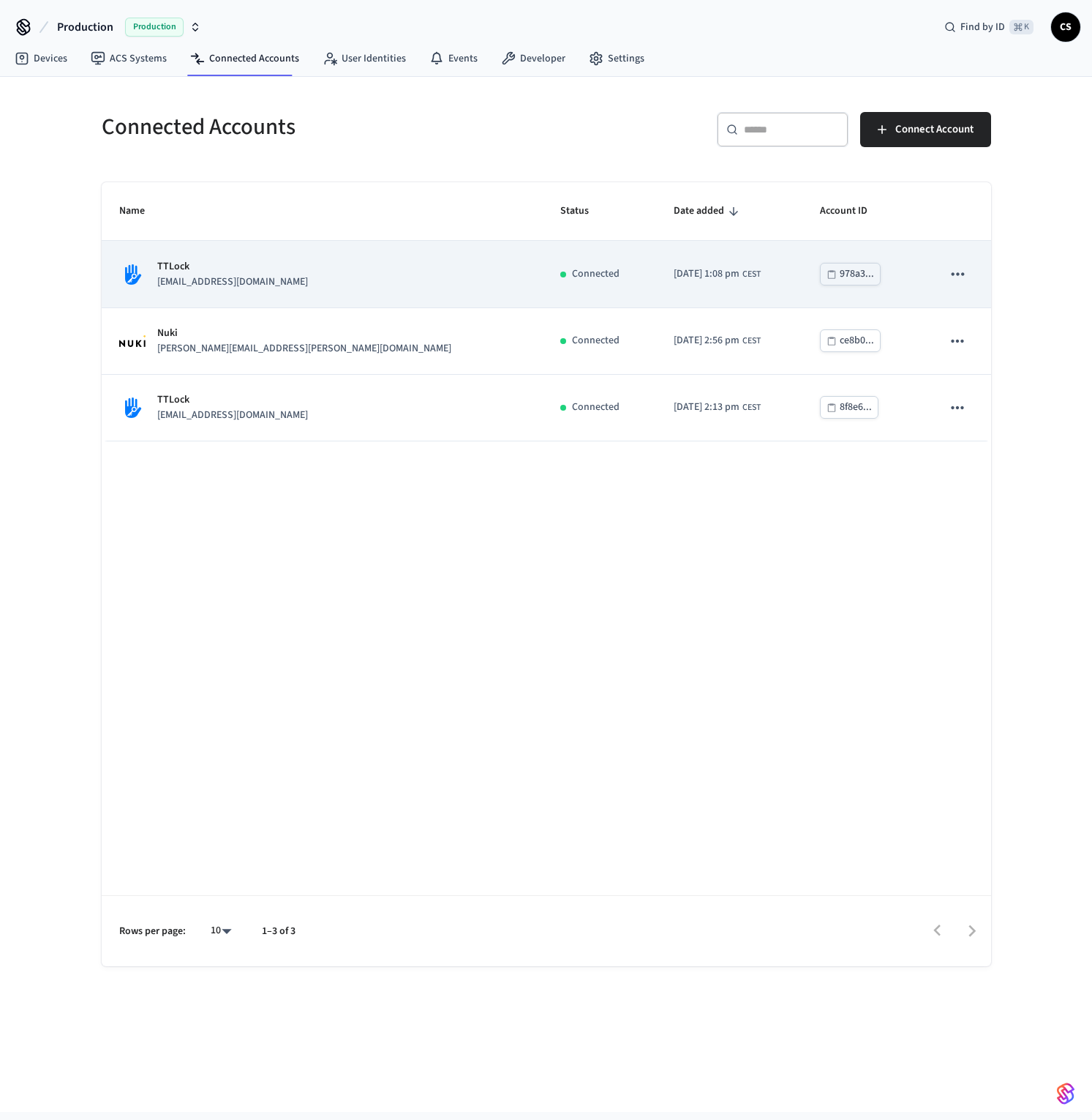
click at [304, 265] on div "TTLock [EMAIL_ADDRESS][DOMAIN_NAME]" at bounding box center [322, 274] width 406 height 31
click at [953, 283] on icon "sticky table" at bounding box center [958, 273] width 19 height 19
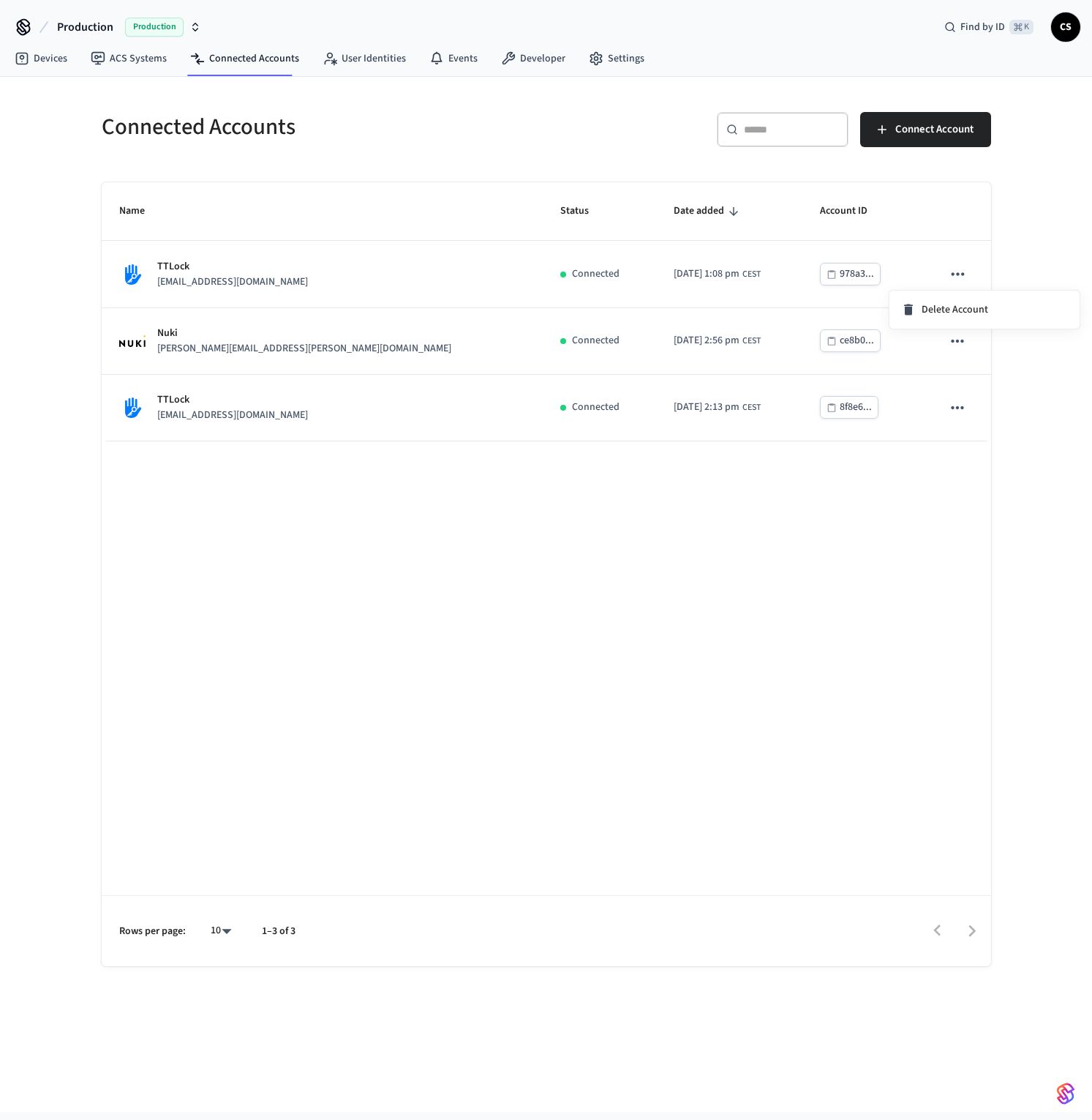
click at [910, 268] on div at bounding box center [546, 560] width 1092 height 1120
click at [910, 268] on td "978a3..." at bounding box center [863, 274] width 122 height 66
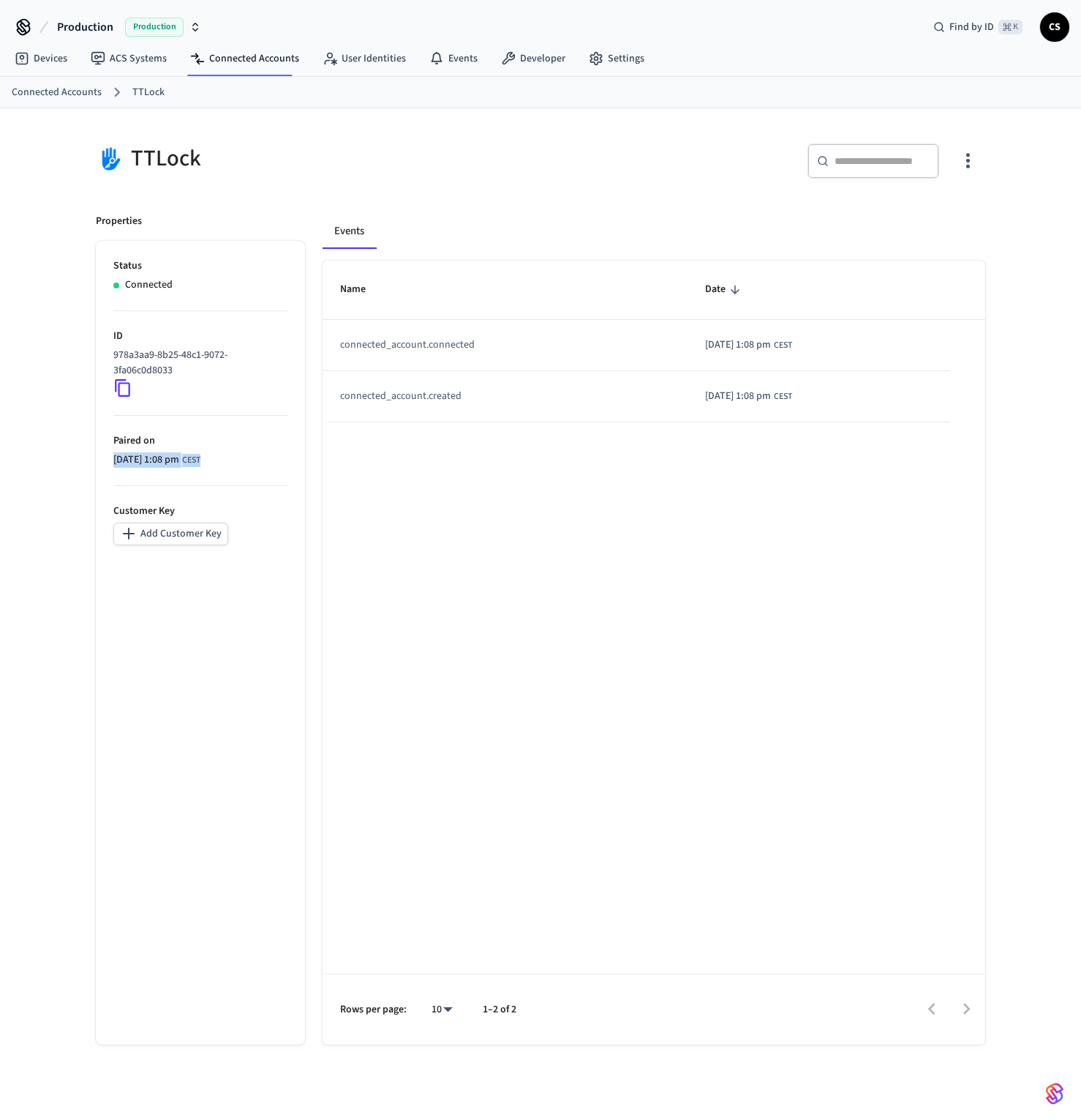
drag, startPoint x: 249, startPoint y: 460, endPoint x: 109, endPoint y: 464, distance: 140.1
click at [109, 464] on ul "Status Connected ID 978a3aa9-8b25-48c1-9072-3fa06c0d8033 Paired on [DATE] 1:08 …" at bounding box center [200, 642] width 209 height 803
click at [185, 439] on p "Paired on" at bounding box center [201, 441] width 175 height 15
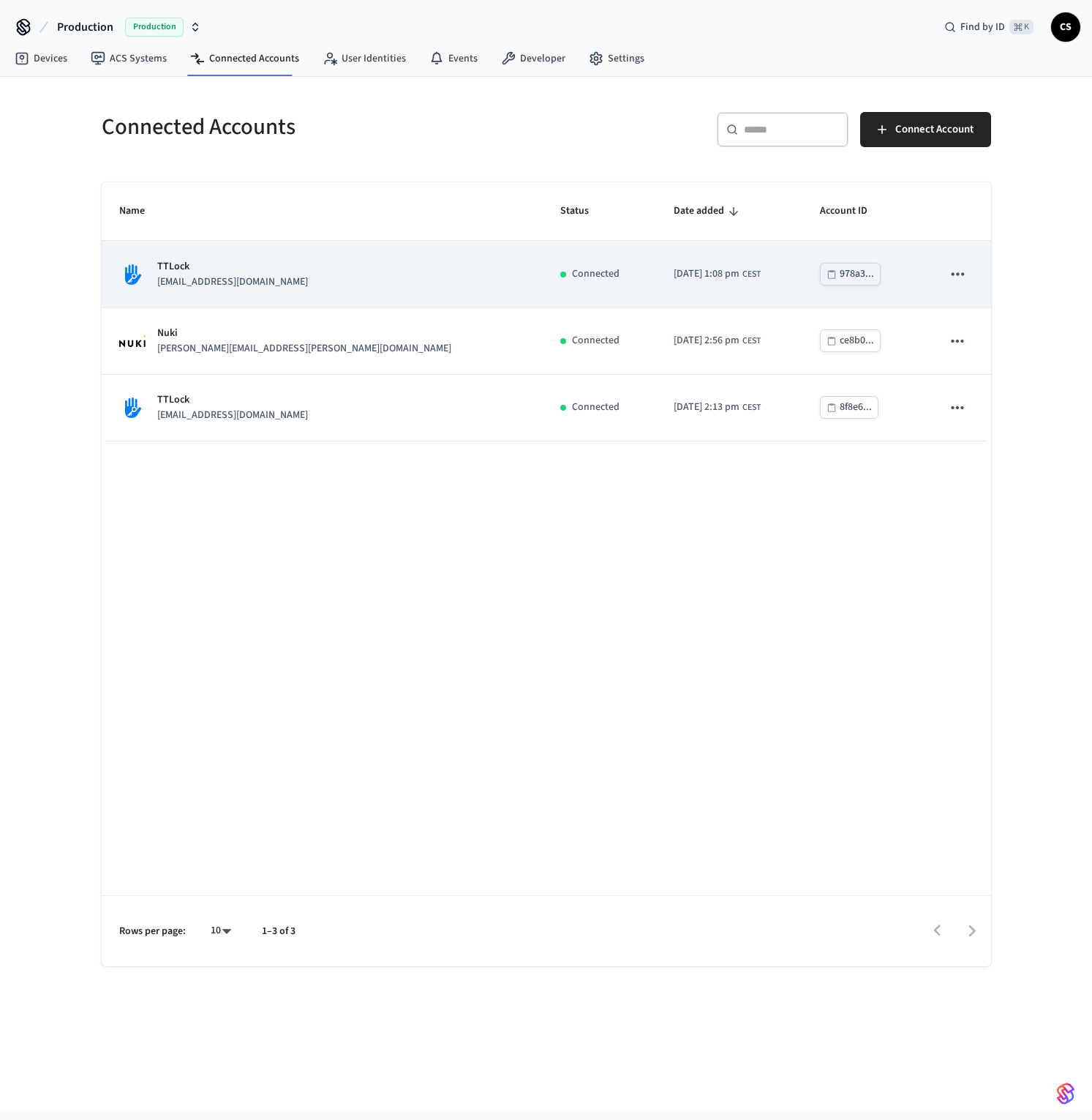
click at [320, 262] on div "TTLock [EMAIL_ADDRESS][DOMAIN_NAME]" at bounding box center [322, 274] width 406 height 31
